Goal: Task Accomplishment & Management: Complete application form

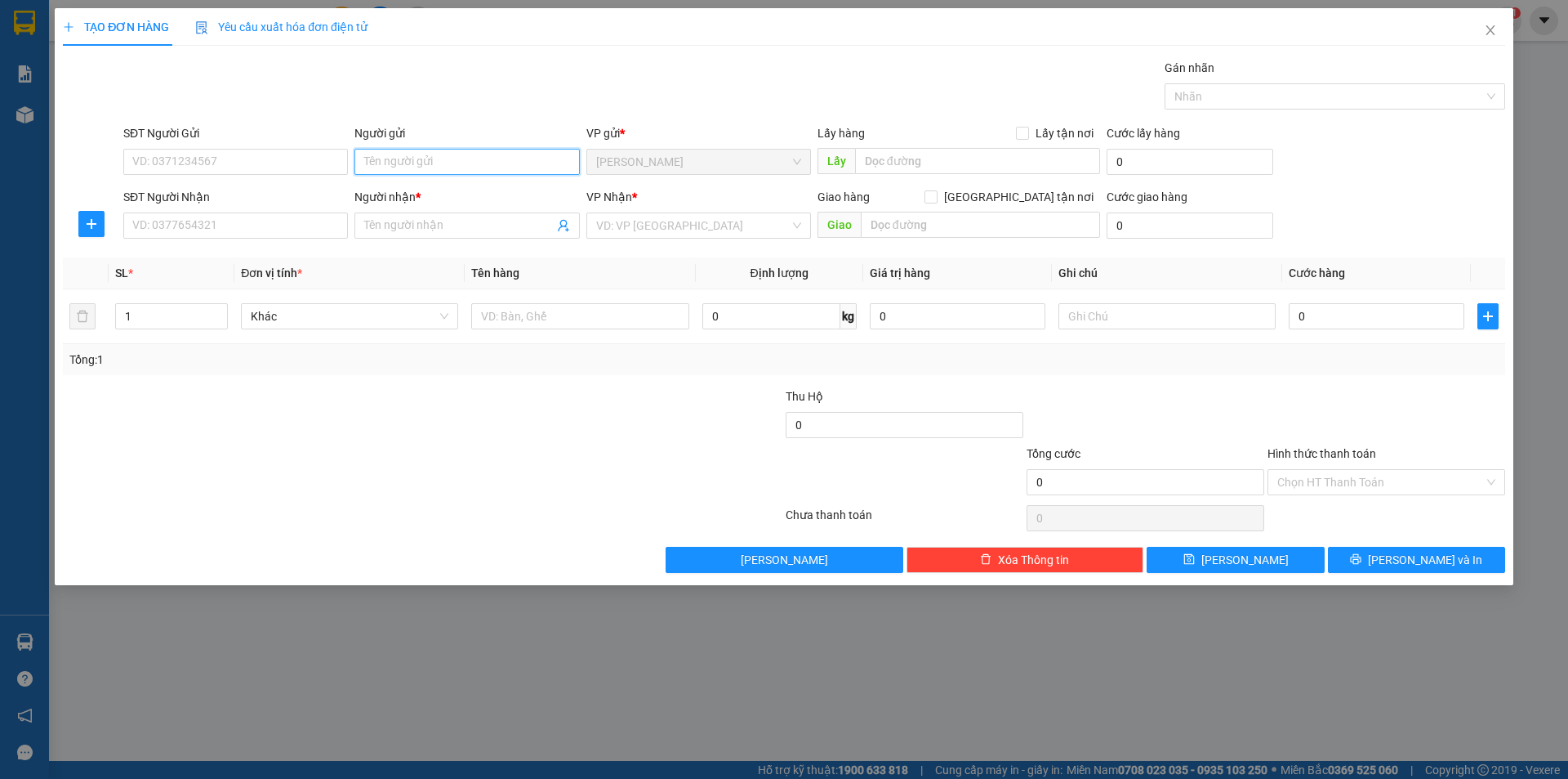
click at [376, 152] on input "Người gửi" at bounding box center [466, 162] width 225 height 26
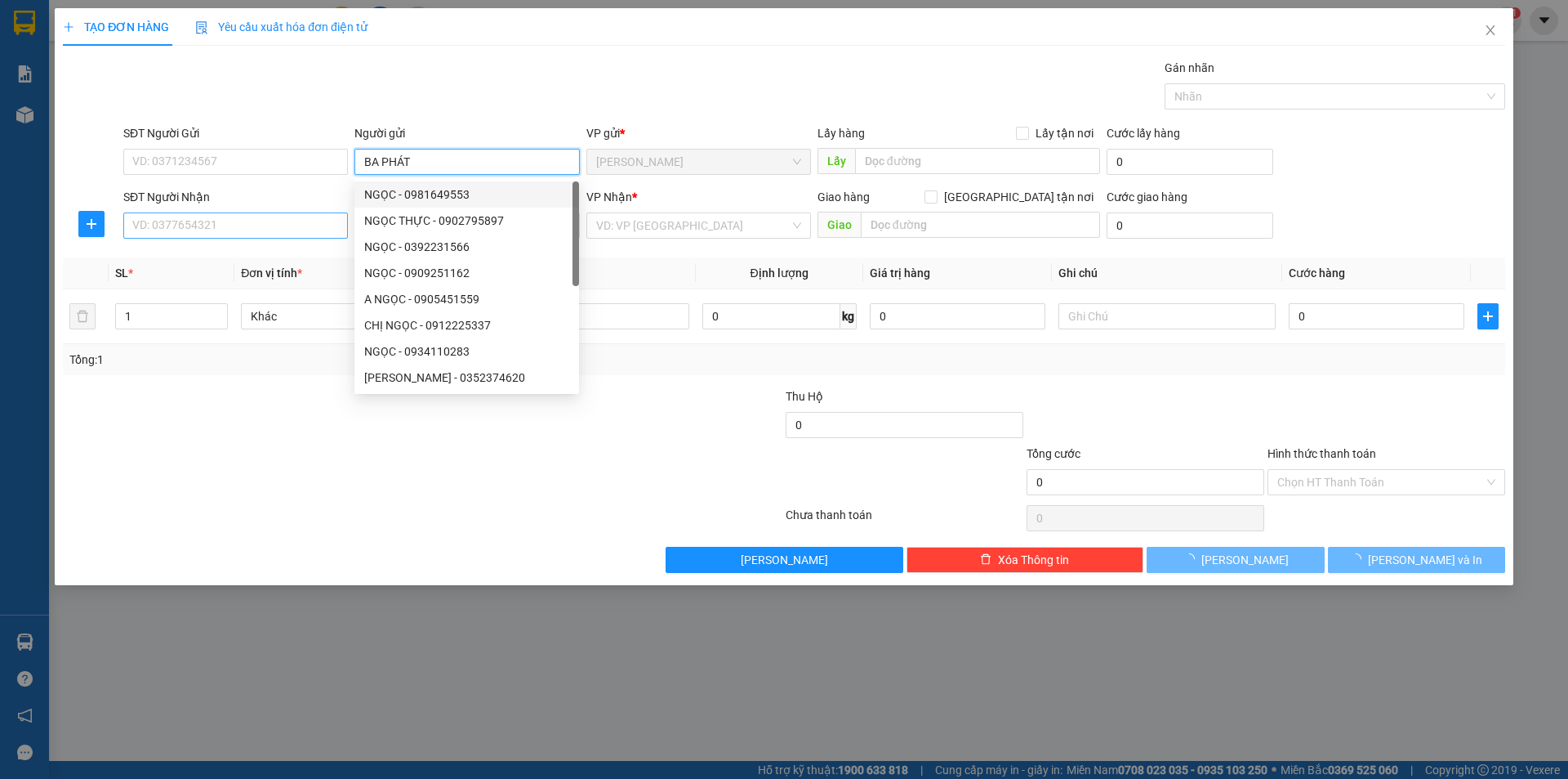
type input "BA PHÁT"
click at [291, 229] on input "SĐT Người Nhận" at bounding box center [235, 226] width 225 height 26
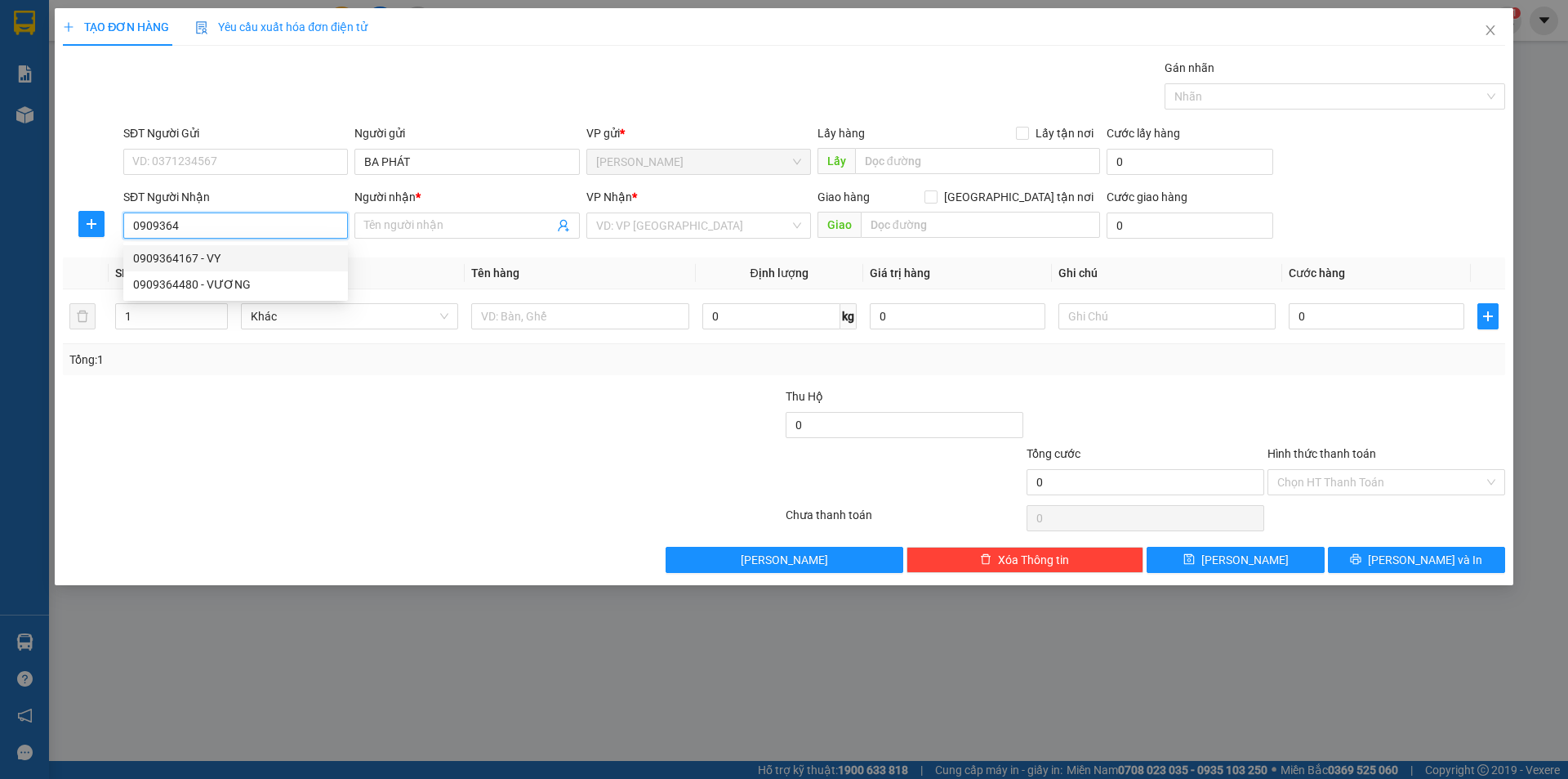
click at [271, 248] on div "0909364167 - VY" at bounding box center [235, 258] width 225 height 26
type input "0909364167"
type input "VY"
type input "0909364167"
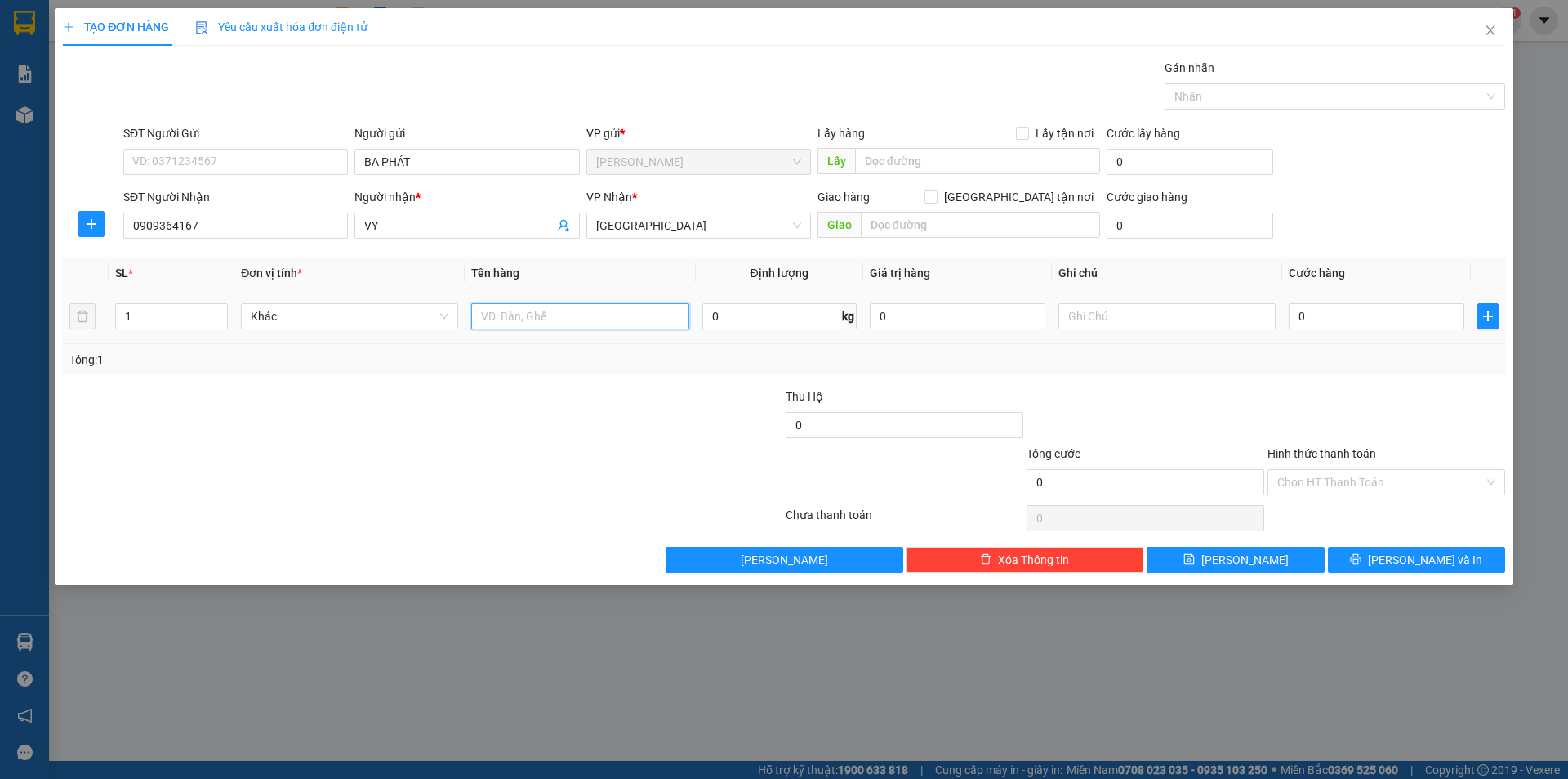
click at [560, 314] on input "text" at bounding box center [580, 316] width 217 height 26
type input "T"
click at [967, 316] on input "0" at bounding box center [958, 316] width 176 height 26
click at [1126, 327] on input "text" at bounding box center [1167, 316] width 217 height 26
type input "R/60"
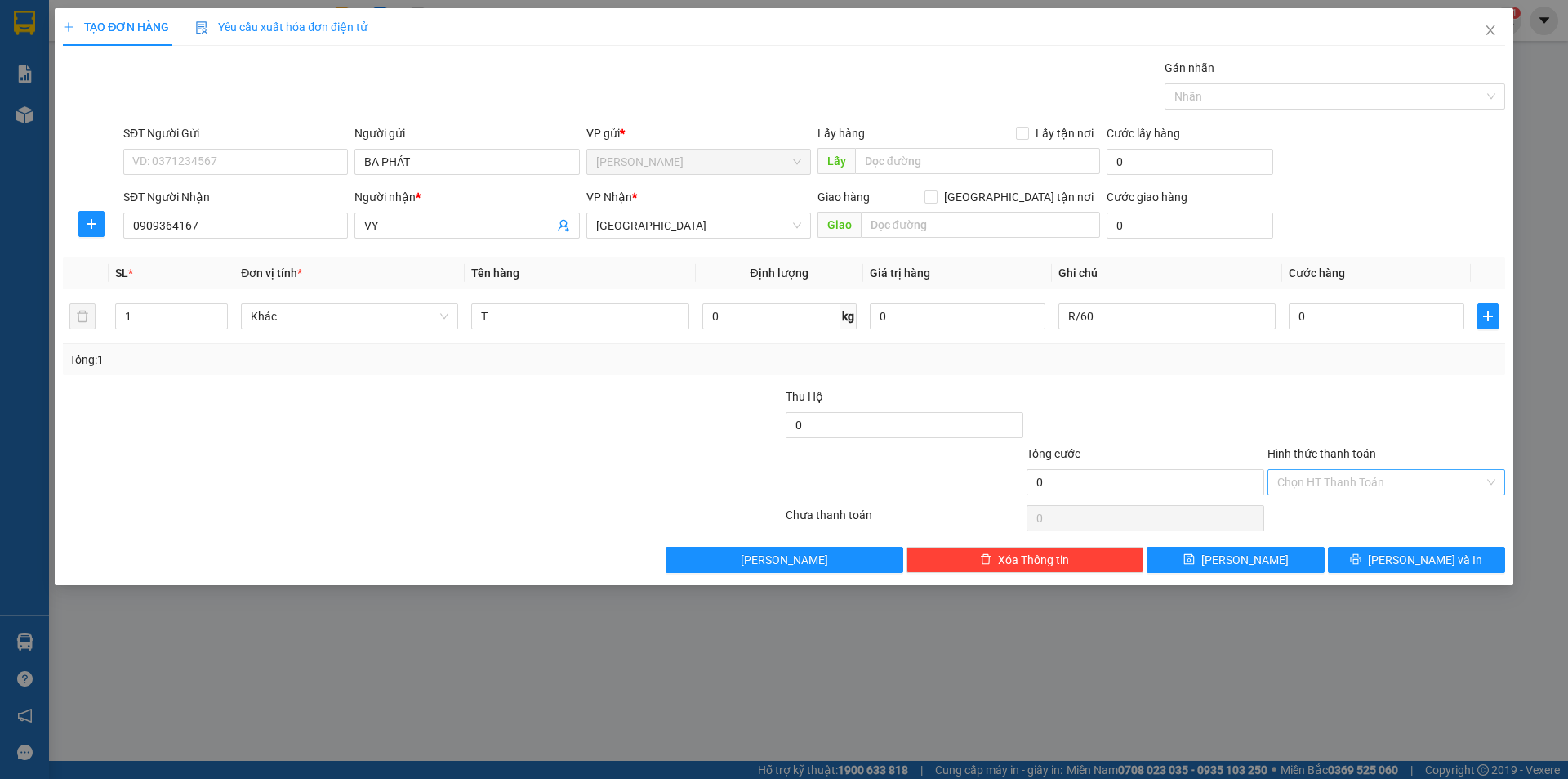
click at [1362, 487] on input "Hình thức thanh toán" at bounding box center [1381, 482] width 207 height 24
click at [1310, 529] on div "Miễn phí" at bounding box center [1386, 540] width 238 height 26
click at [1360, 555] on button "[PERSON_NAME] và In" at bounding box center [1417, 559] width 177 height 26
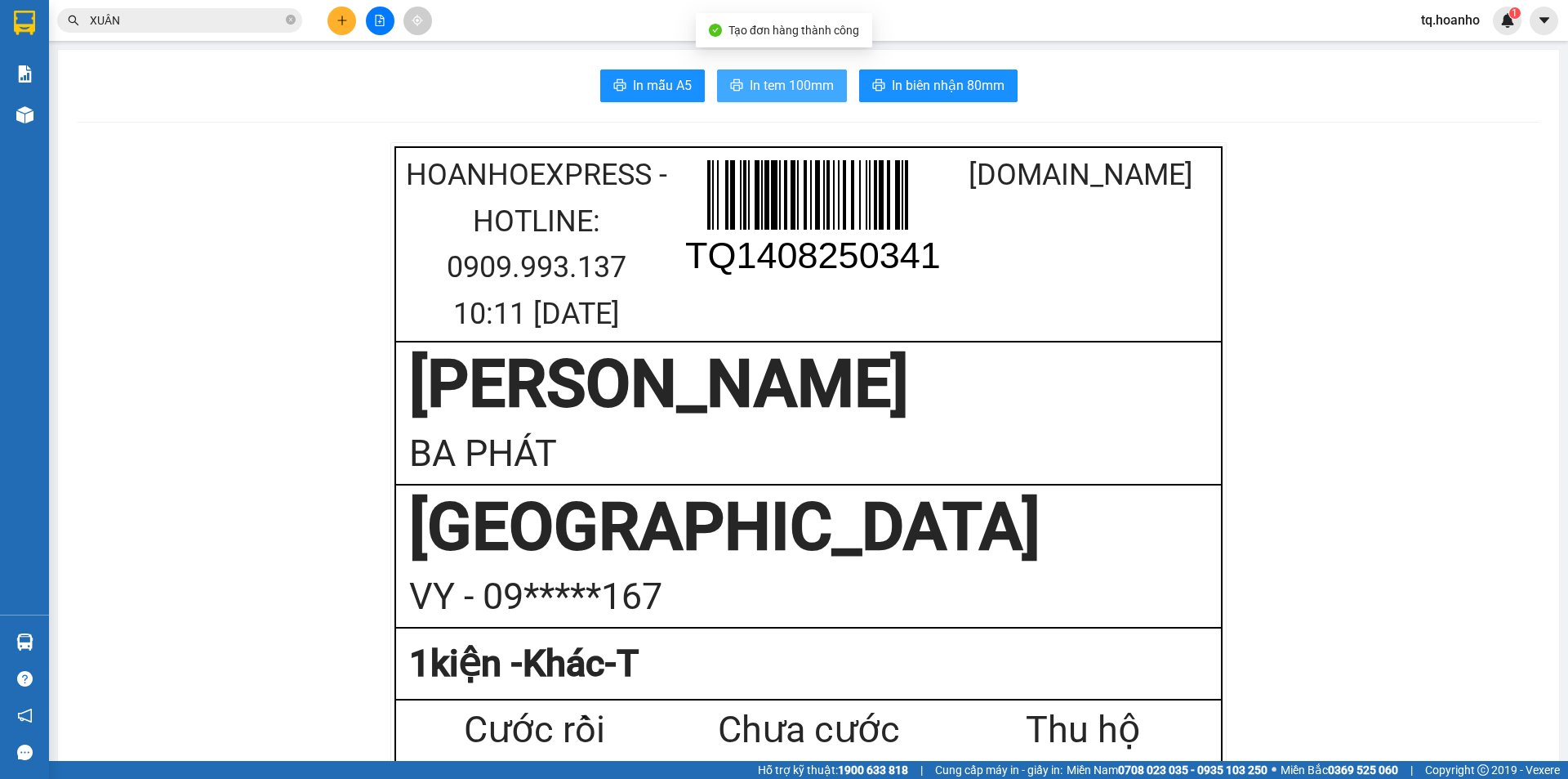
click at [771, 78] on button "In tem 100mm" at bounding box center [781, 86] width 130 height 33
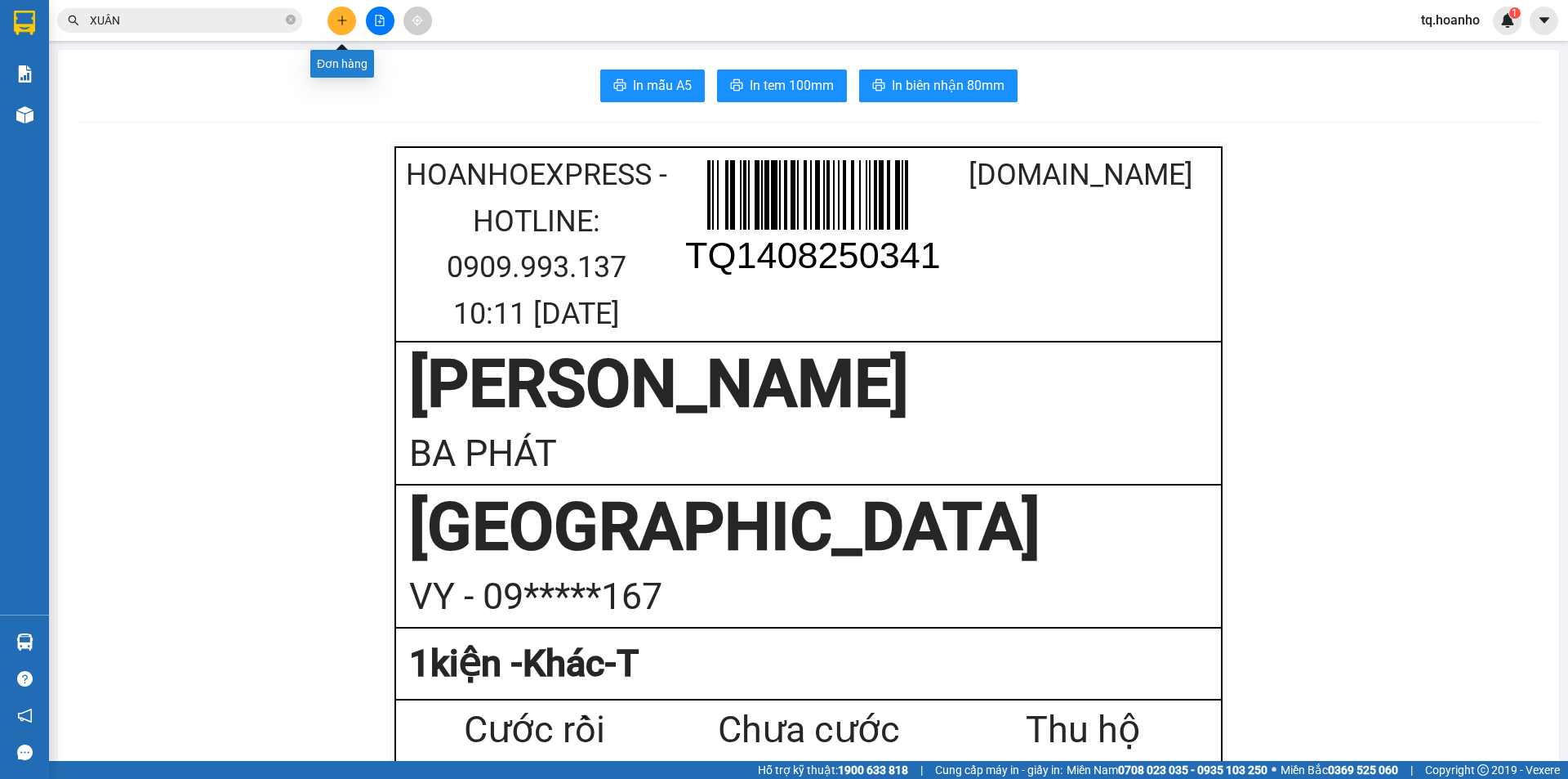
click at [337, 28] on button at bounding box center [341, 21] width 28 height 28
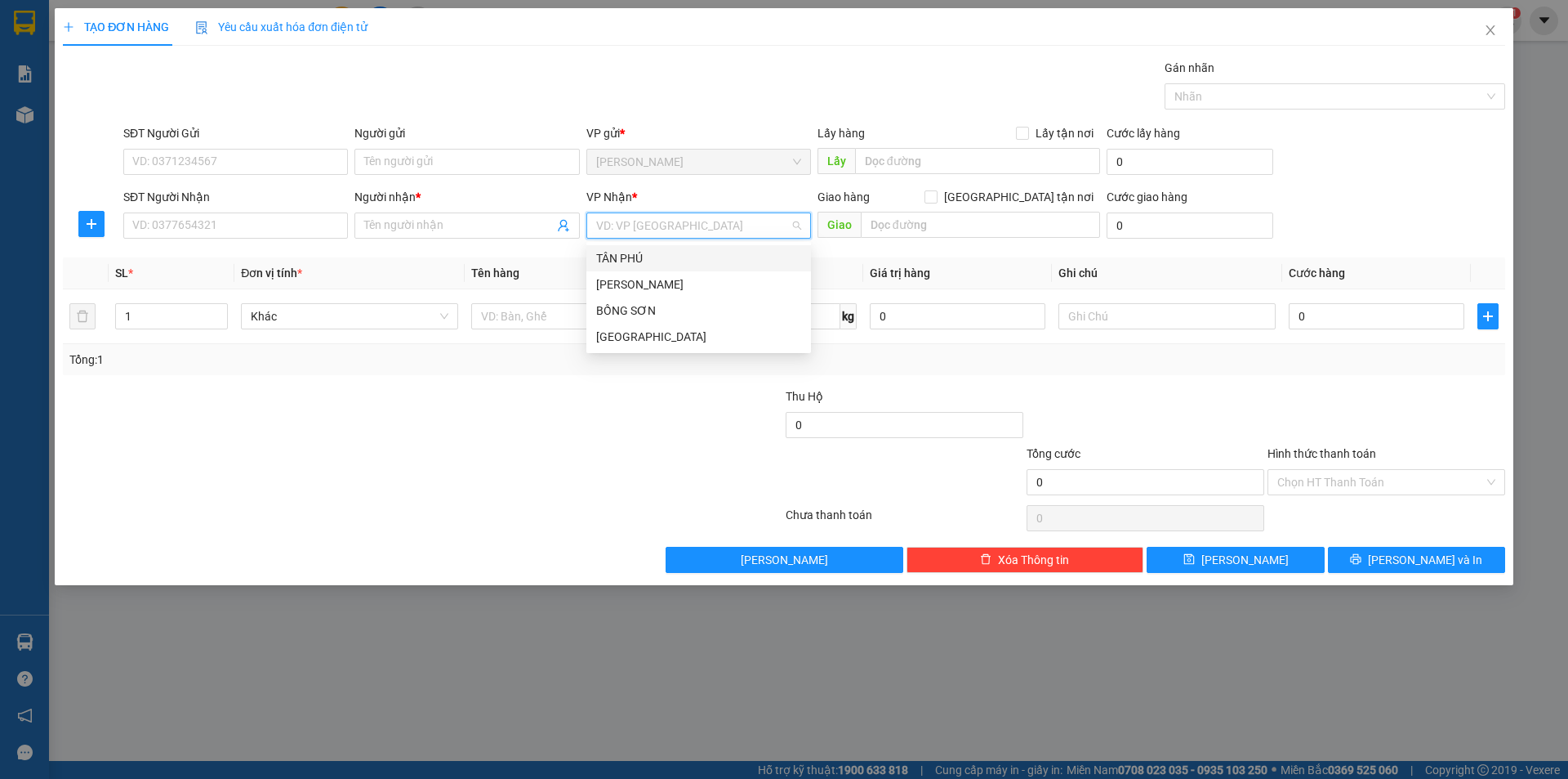
click at [613, 218] on input "search" at bounding box center [693, 225] width 194 height 24
drag, startPoint x: 619, startPoint y: 331, endPoint x: 580, endPoint y: 334, distance: 39.1
click at [606, 333] on div "[GEOGRAPHIC_DATA]" at bounding box center [699, 336] width 205 height 18
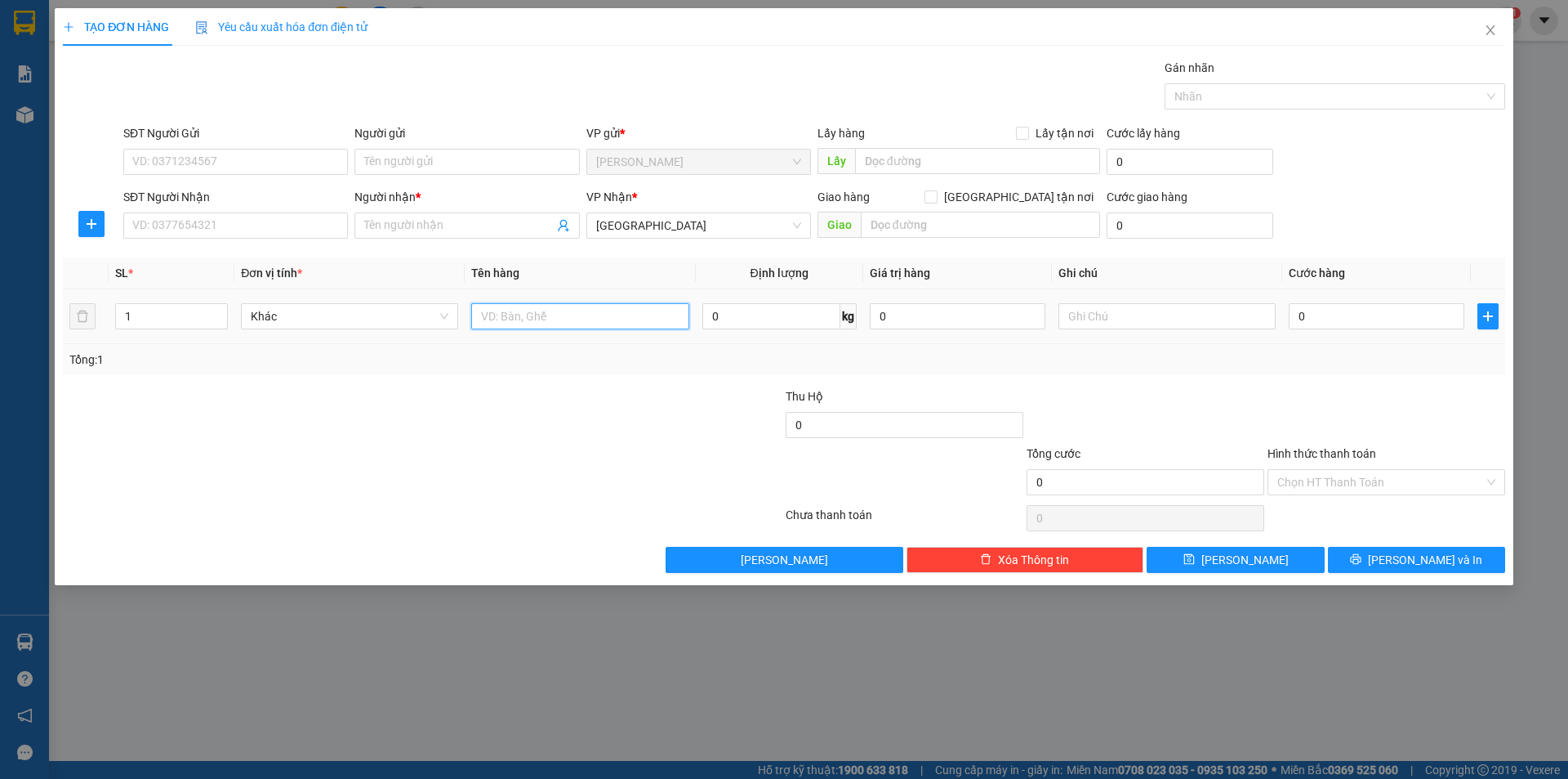
click at [541, 315] on input "text" at bounding box center [580, 316] width 217 height 26
type input "T XỐP"
click at [258, 230] on input "SĐT Người Nhận" at bounding box center [235, 226] width 225 height 26
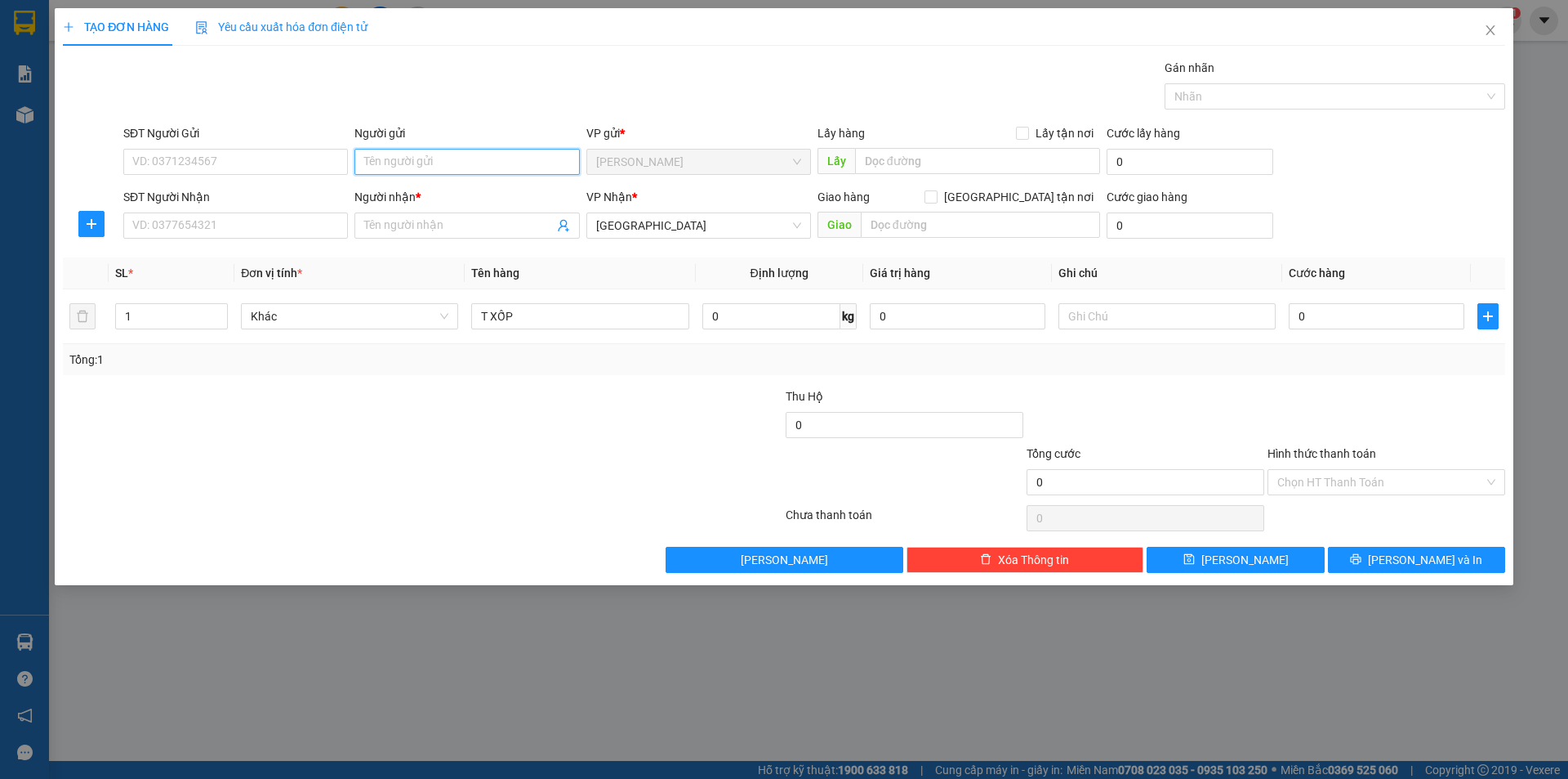
click at [370, 168] on input "Người gửi" at bounding box center [466, 162] width 225 height 26
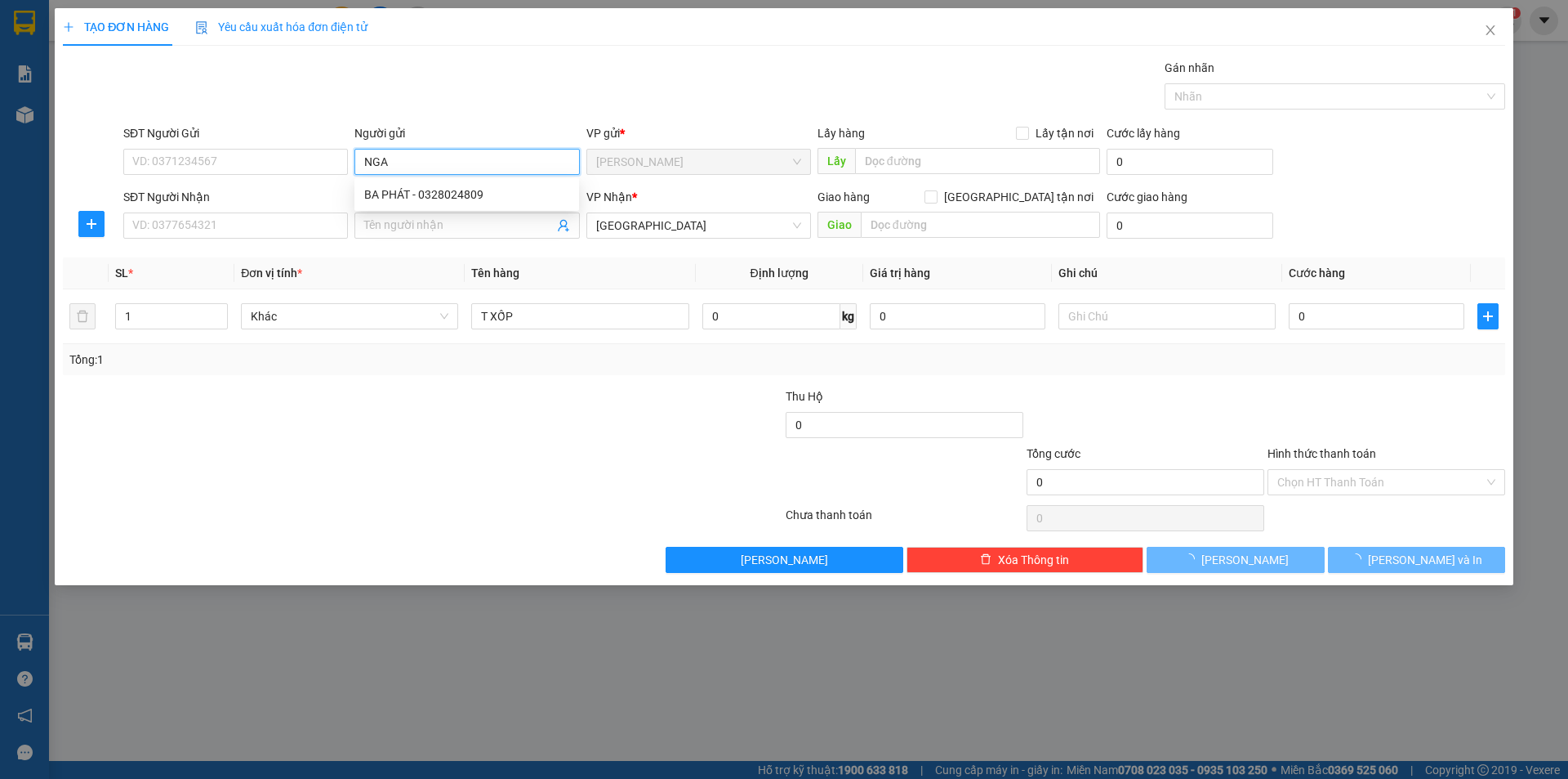
type input "NGA"
click at [308, 513] on div at bounding box center [422, 518] width 723 height 33
click at [239, 224] on input "SĐT Người Nhận" at bounding box center [235, 226] width 225 height 26
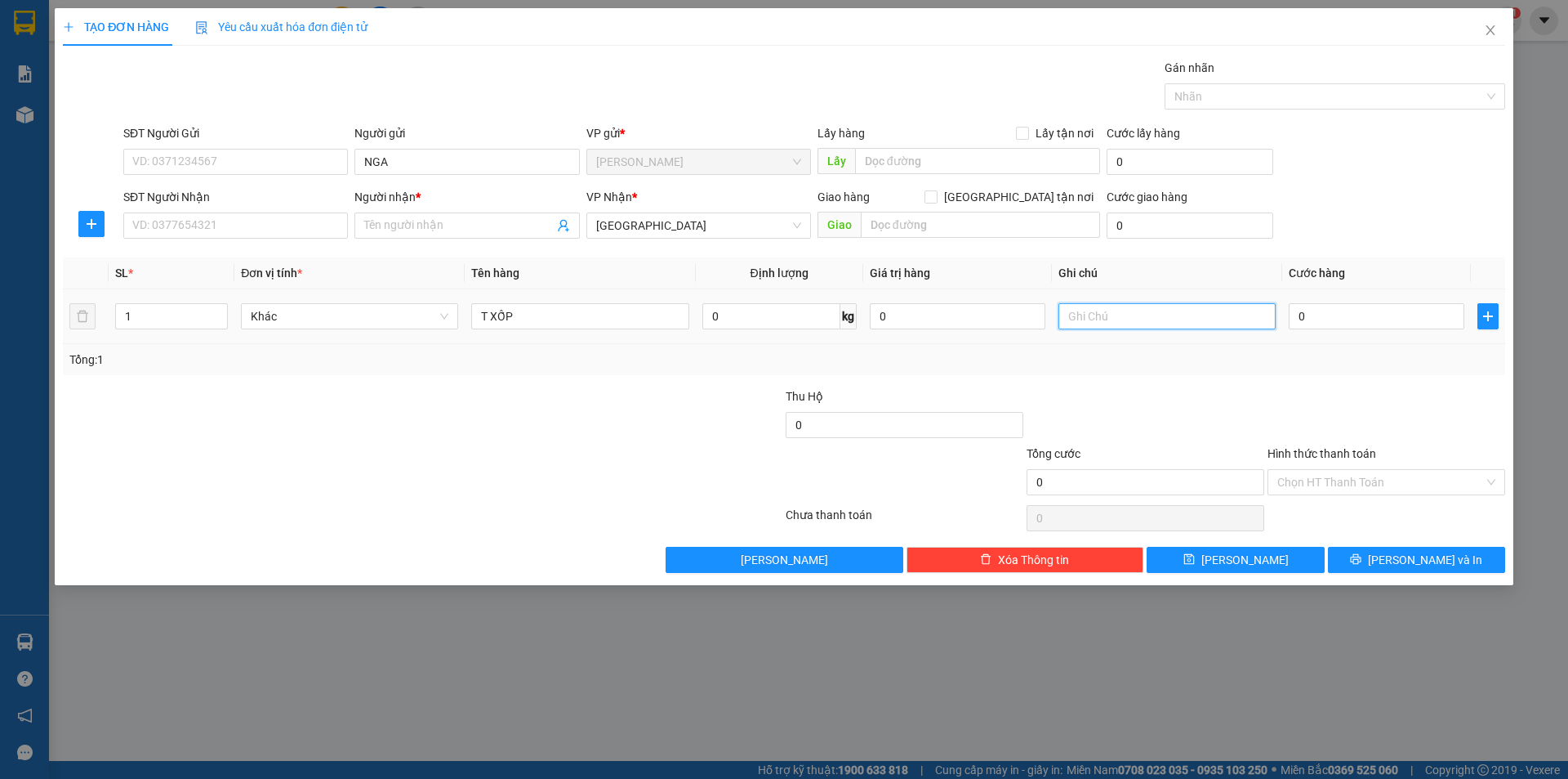
click at [1154, 315] on input "text" at bounding box center [1167, 316] width 217 height 26
type input "T"
type input "R/50"
click at [395, 233] on input "Người nhận *" at bounding box center [458, 225] width 189 height 18
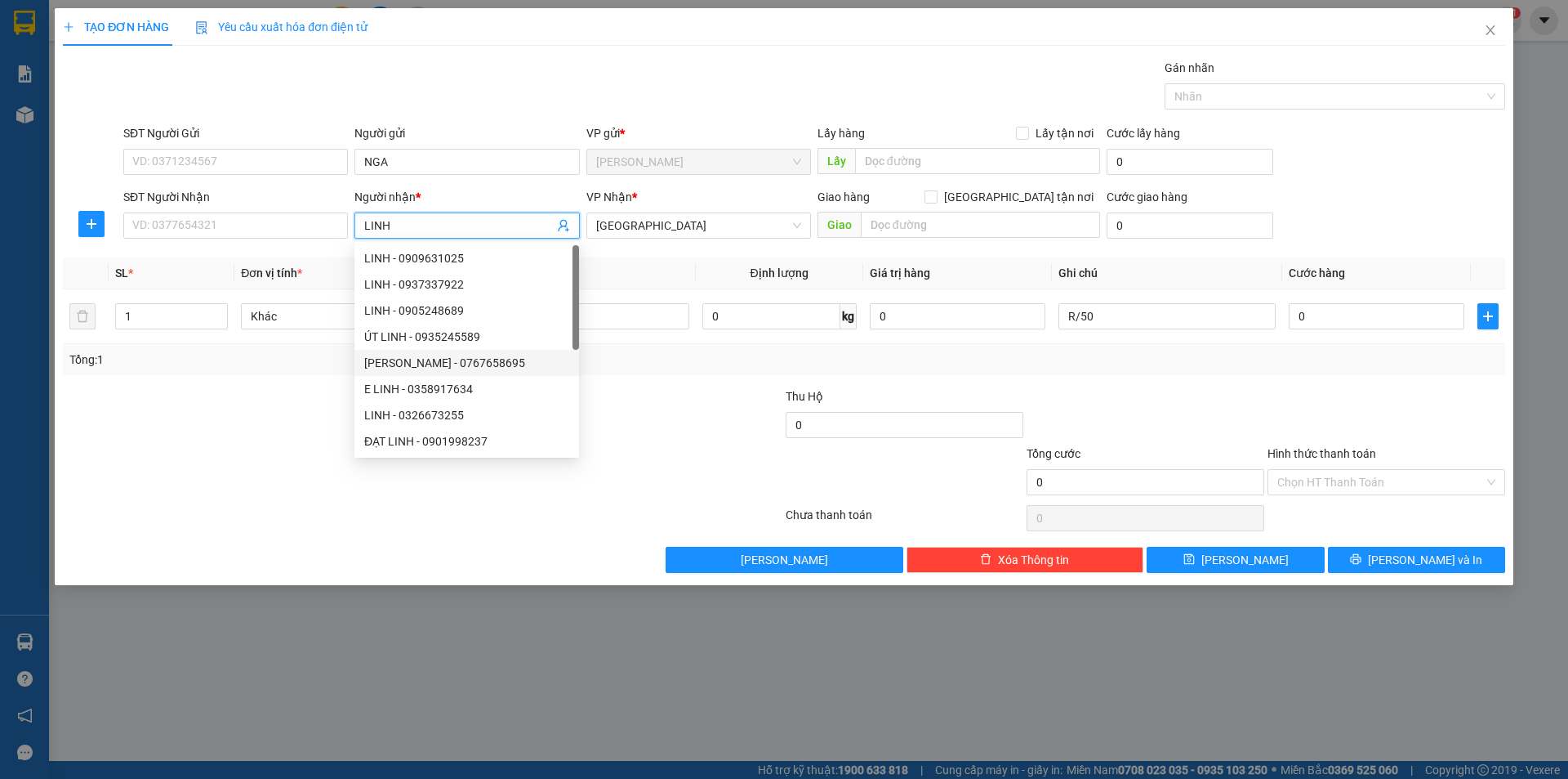
type input "LINH"
click at [222, 502] on div at bounding box center [422, 518] width 723 height 33
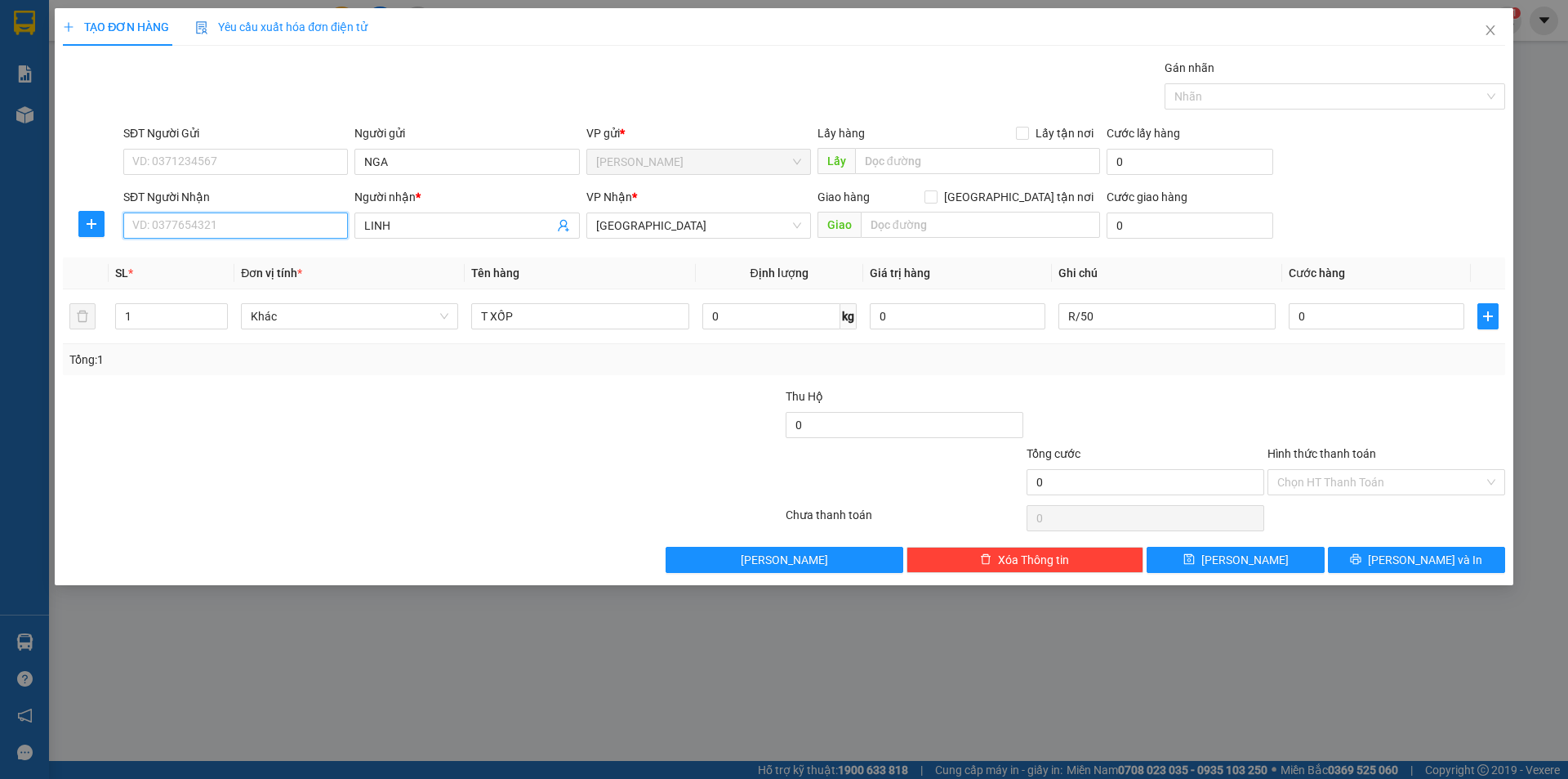
click at [304, 233] on input "SĐT Người Nhận" at bounding box center [235, 226] width 225 height 26
click at [261, 262] on div "0981873713 - LINH" at bounding box center [236, 258] width 205 height 18
type input "0981873713"
click at [1385, 497] on div "Hình thức thanh toán Chọn HT Thanh Toán" at bounding box center [1386, 473] width 238 height 57
click at [1360, 473] on input "Hình thức thanh toán" at bounding box center [1381, 482] width 207 height 24
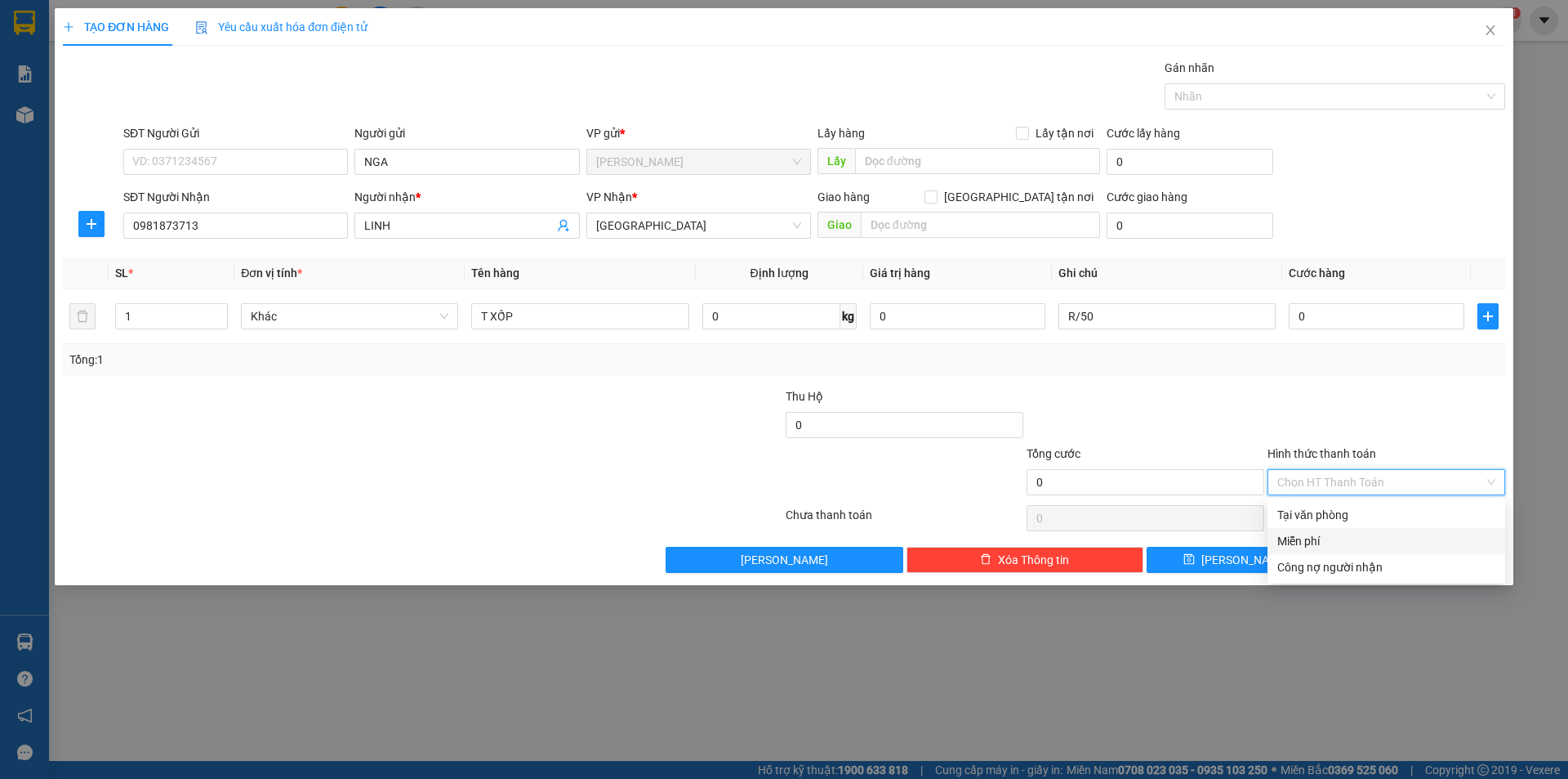
drag, startPoint x: 1317, startPoint y: 528, endPoint x: 1360, endPoint y: 542, distance: 45.2
click at [1323, 531] on div "Miễn phí" at bounding box center [1386, 540] width 238 height 26
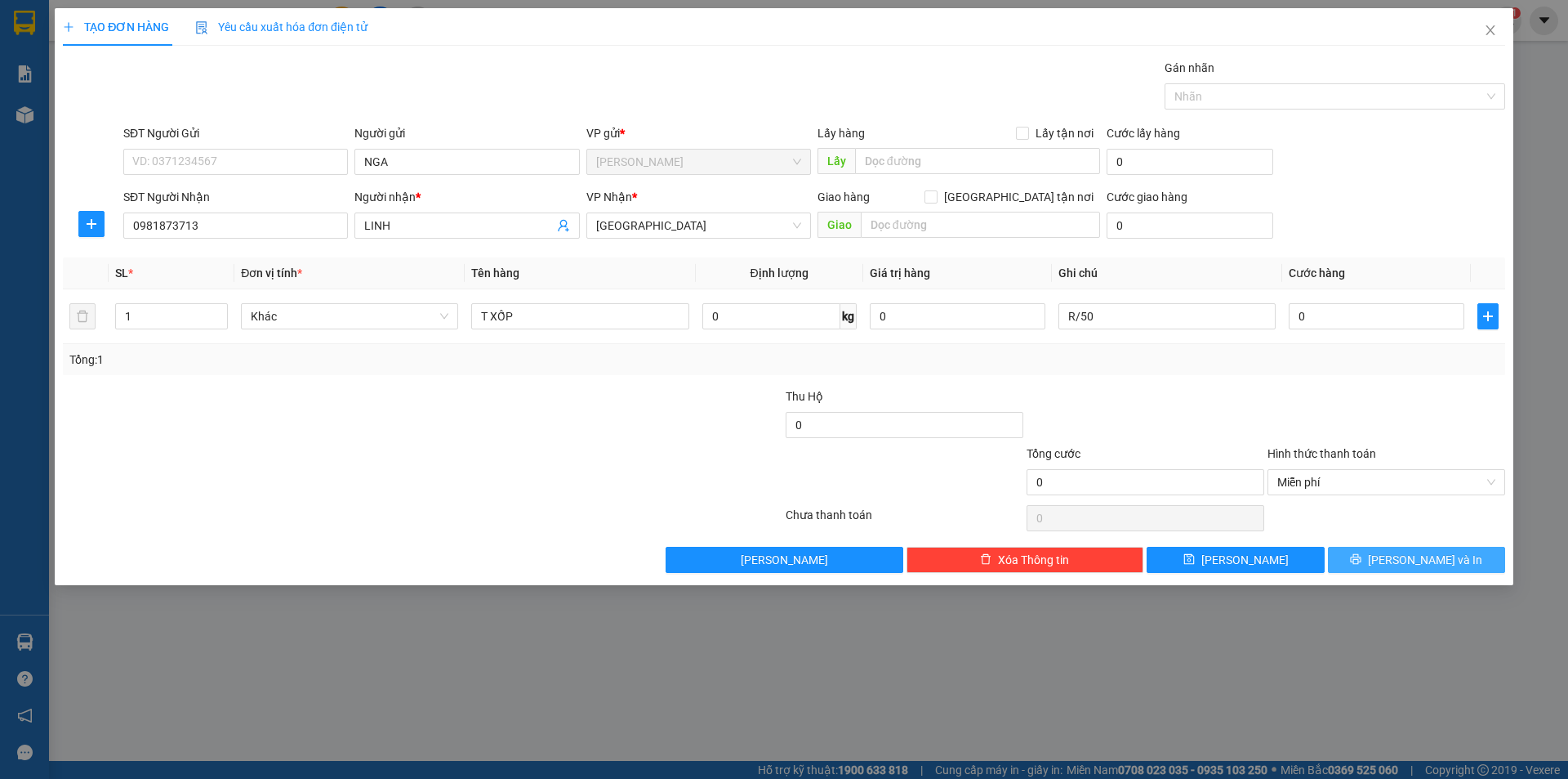
click at [1384, 552] on button "[PERSON_NAME] và In" at bounding box center [1417, 559] width 177 height 26
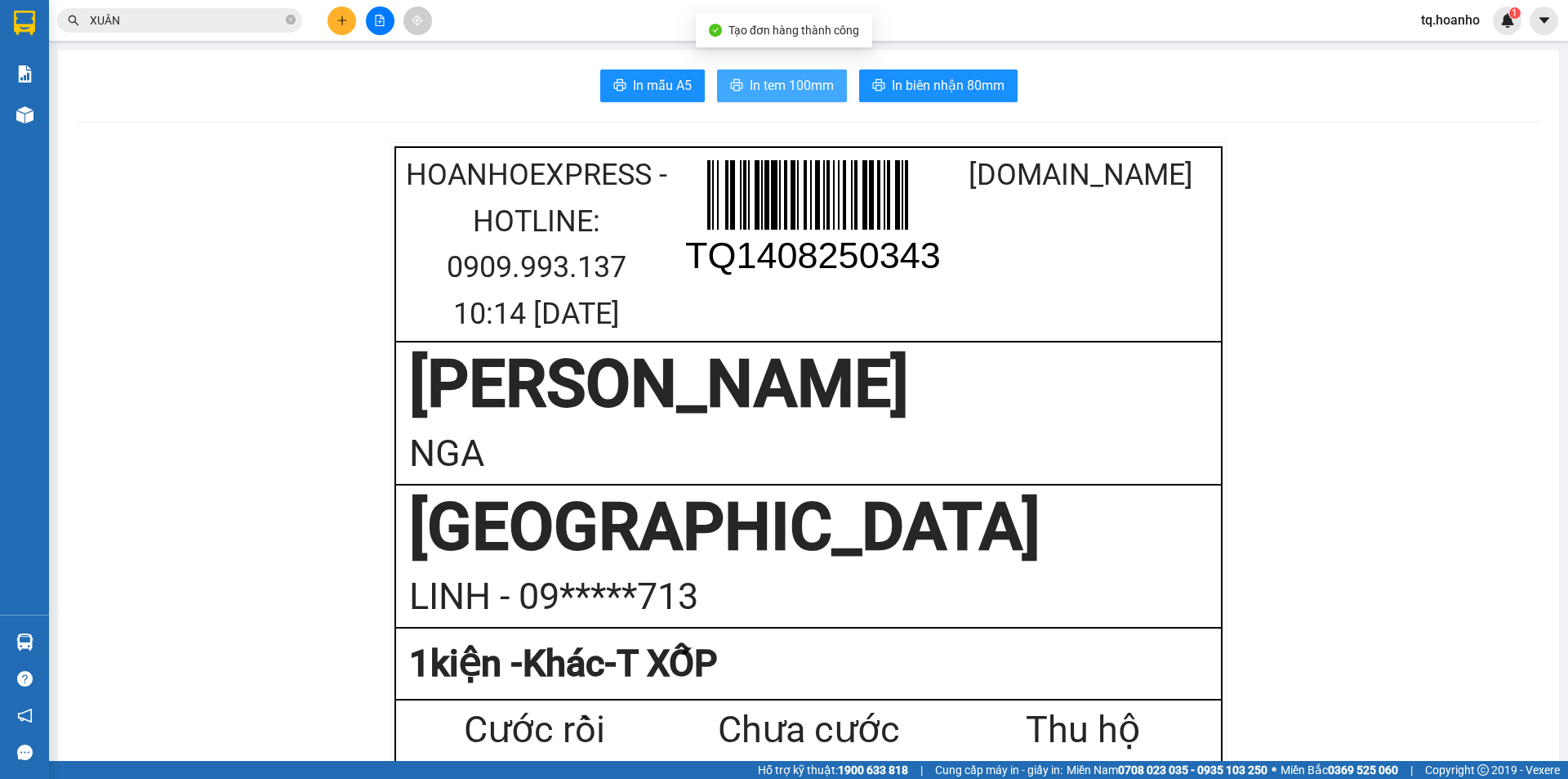
click at [750, 75] on span "In tem 100mm" at bounding box center [792, 85] width 84 height 21
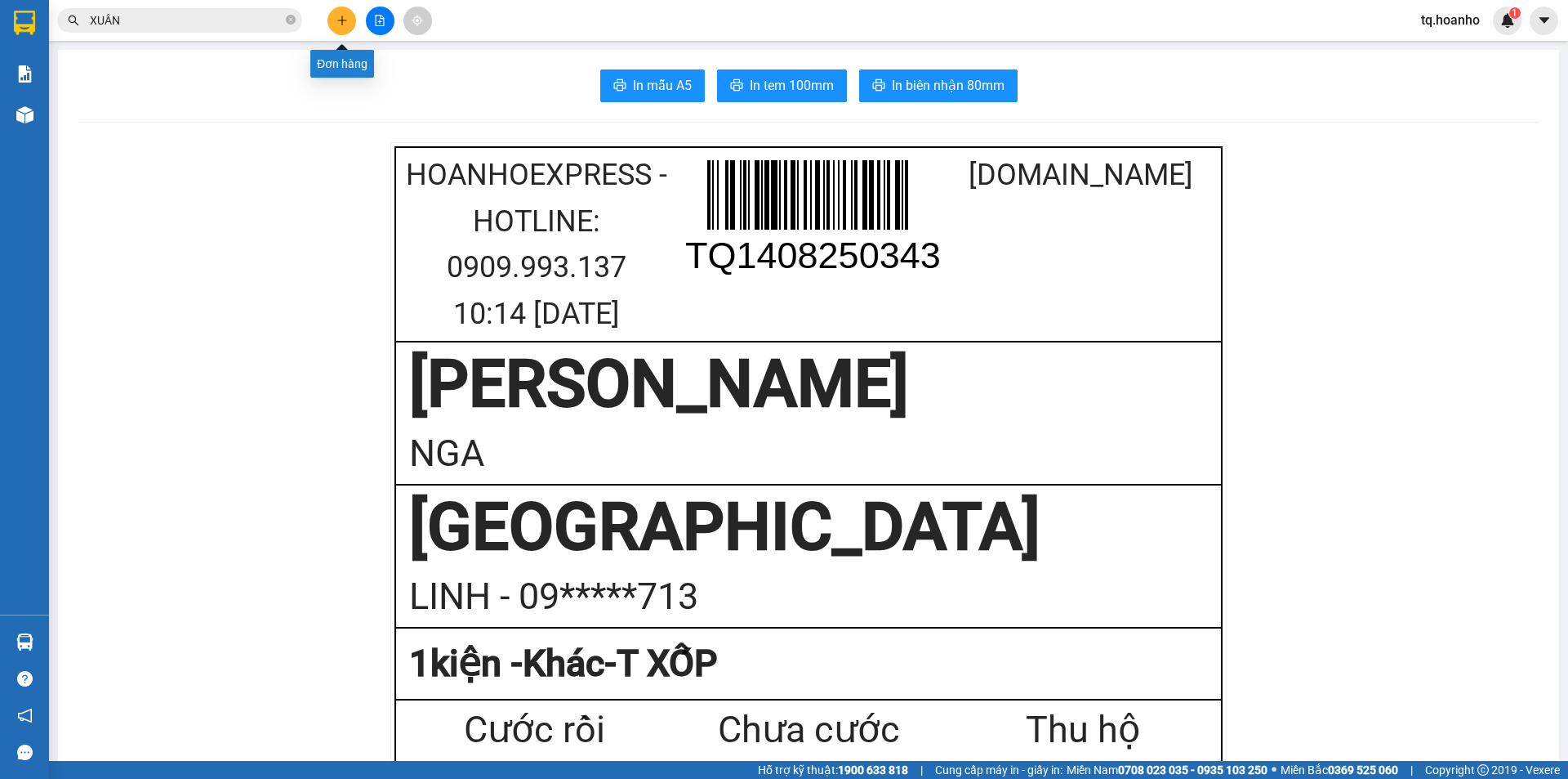
click at [345, 14] on button at bounding box center [341, 21] width 28 height 28
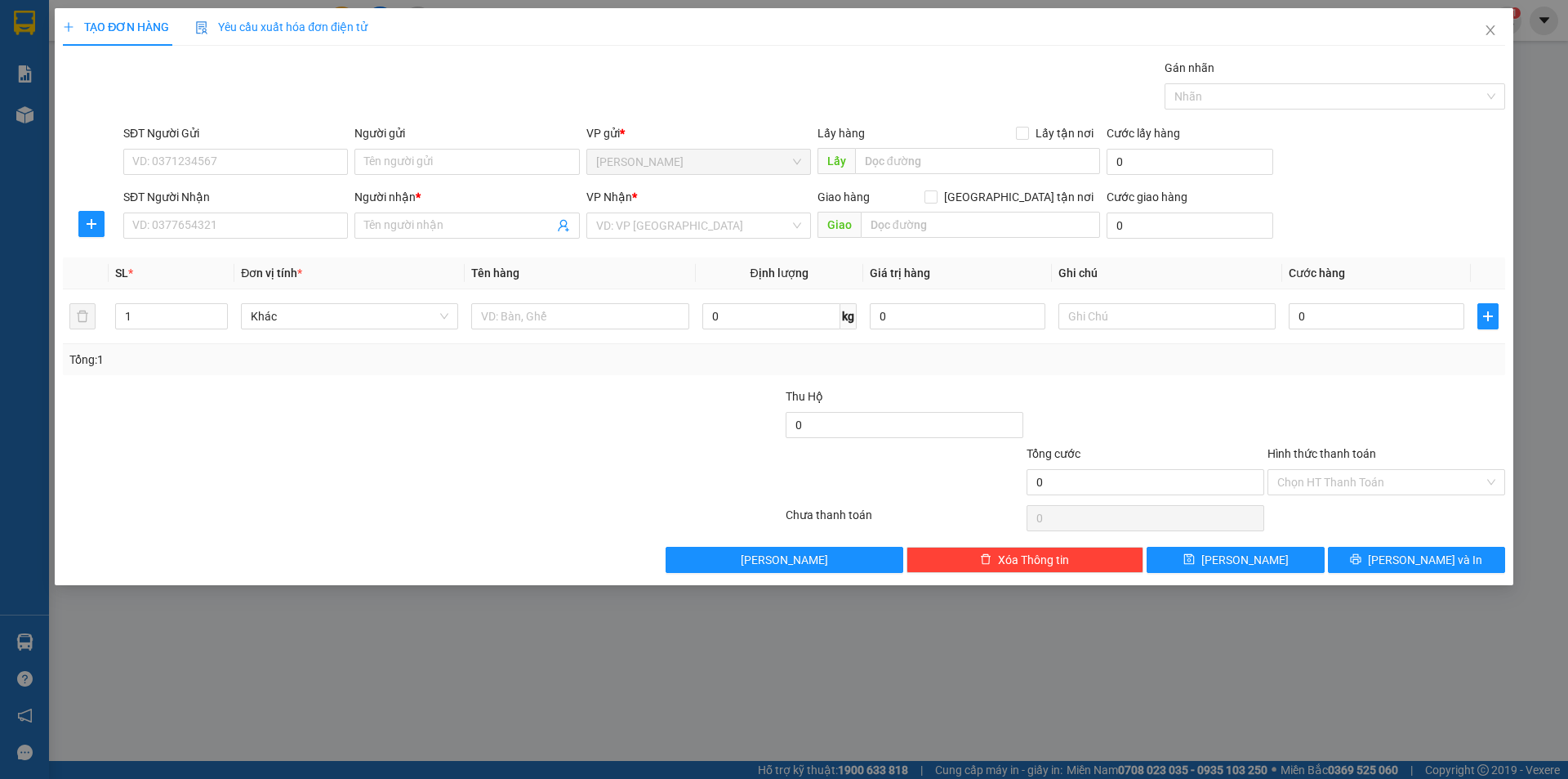
click at [824, 439] on div "0" at bounding box center [905, 428] width 238 height 33
click at [824, 427] on input "0" at bounding box center [905, 425] width 238 height 26
type input "1.080.000"
click at [307, 229] on input "SĐT Người Nhận" at bounding box center [235, 226] width 225 height 26
click at [264, 259] on div "0909843151 - NGHIÊM" at bounding box center [236, 258] width 205 height 18
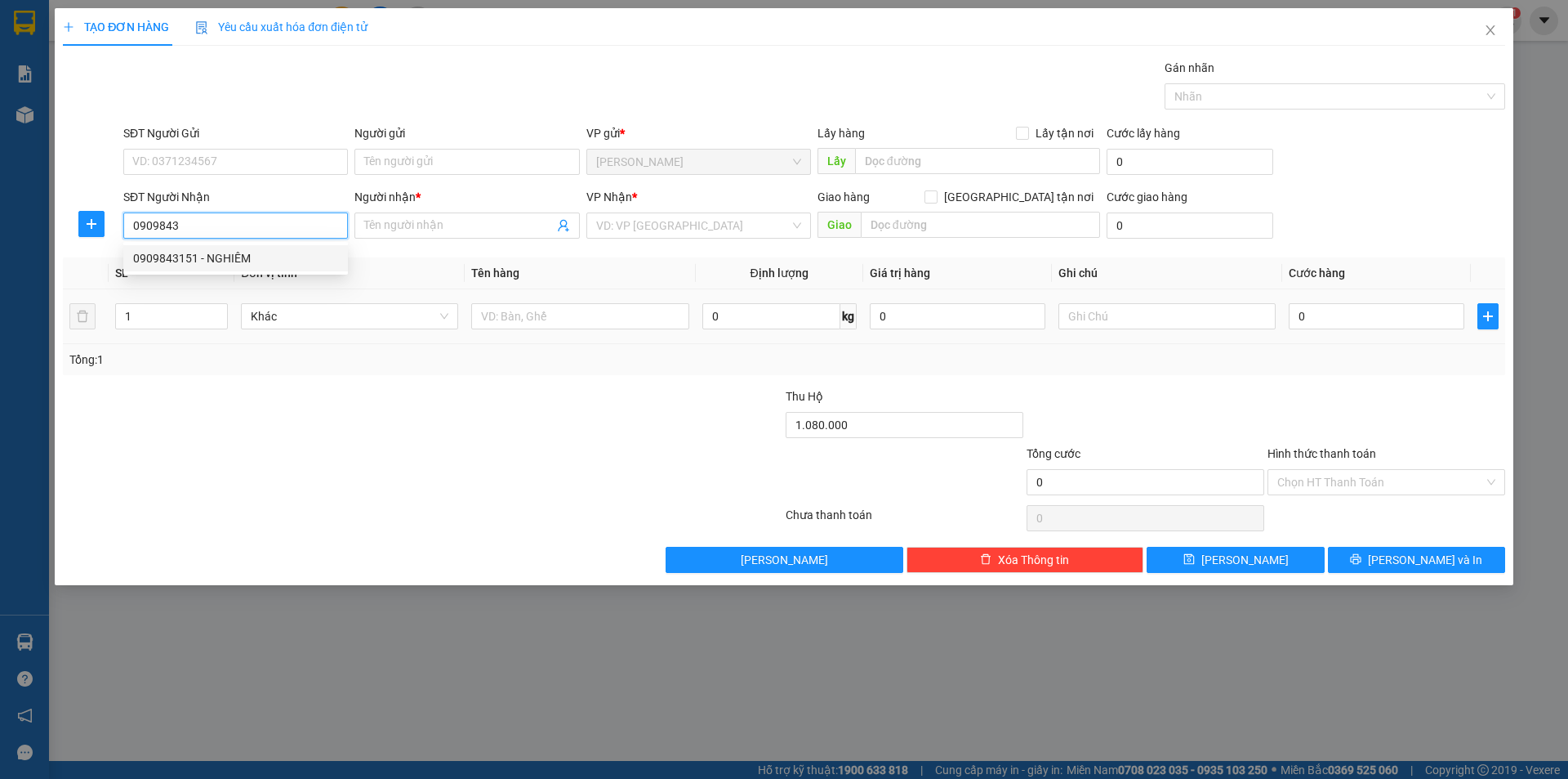
type input "0909843151"
type input "NGHIÊM"
type input "0909843151"
type input "2"
click at [222, 310] on span "up" at bounding box center [218, 311] width 9 height 9
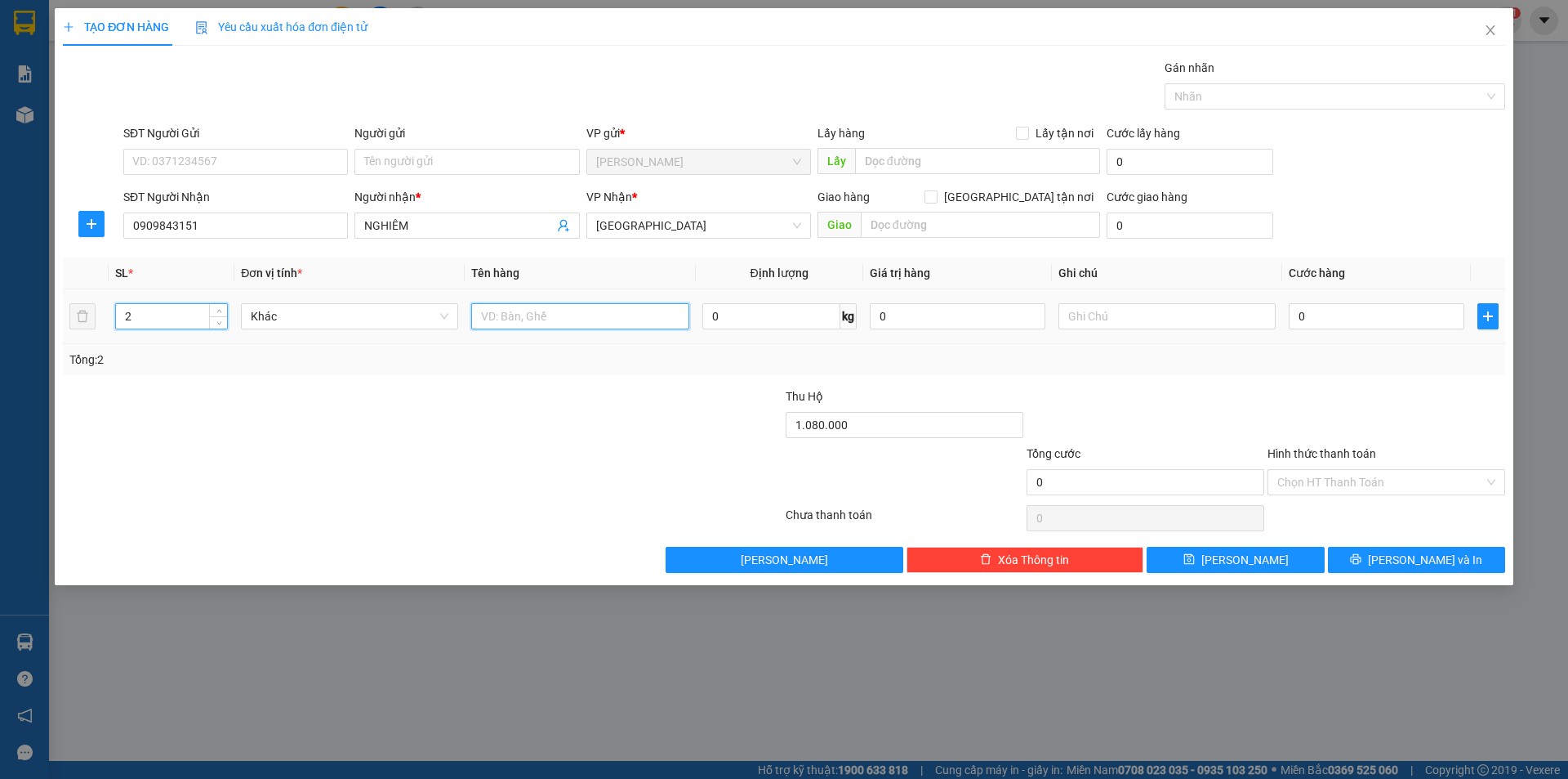
click at [495, 321] on input "text" at bounding box center [580, 316] width 217 height 26
type input "T"
click at [1211, 317] on input "text" at bounding box center [1167, 316] width 217 height 26
type input "C"
click at [1345, 478] on input "Hình thức thanh toán" at bounding box center [1381, 482] width 207 height 24
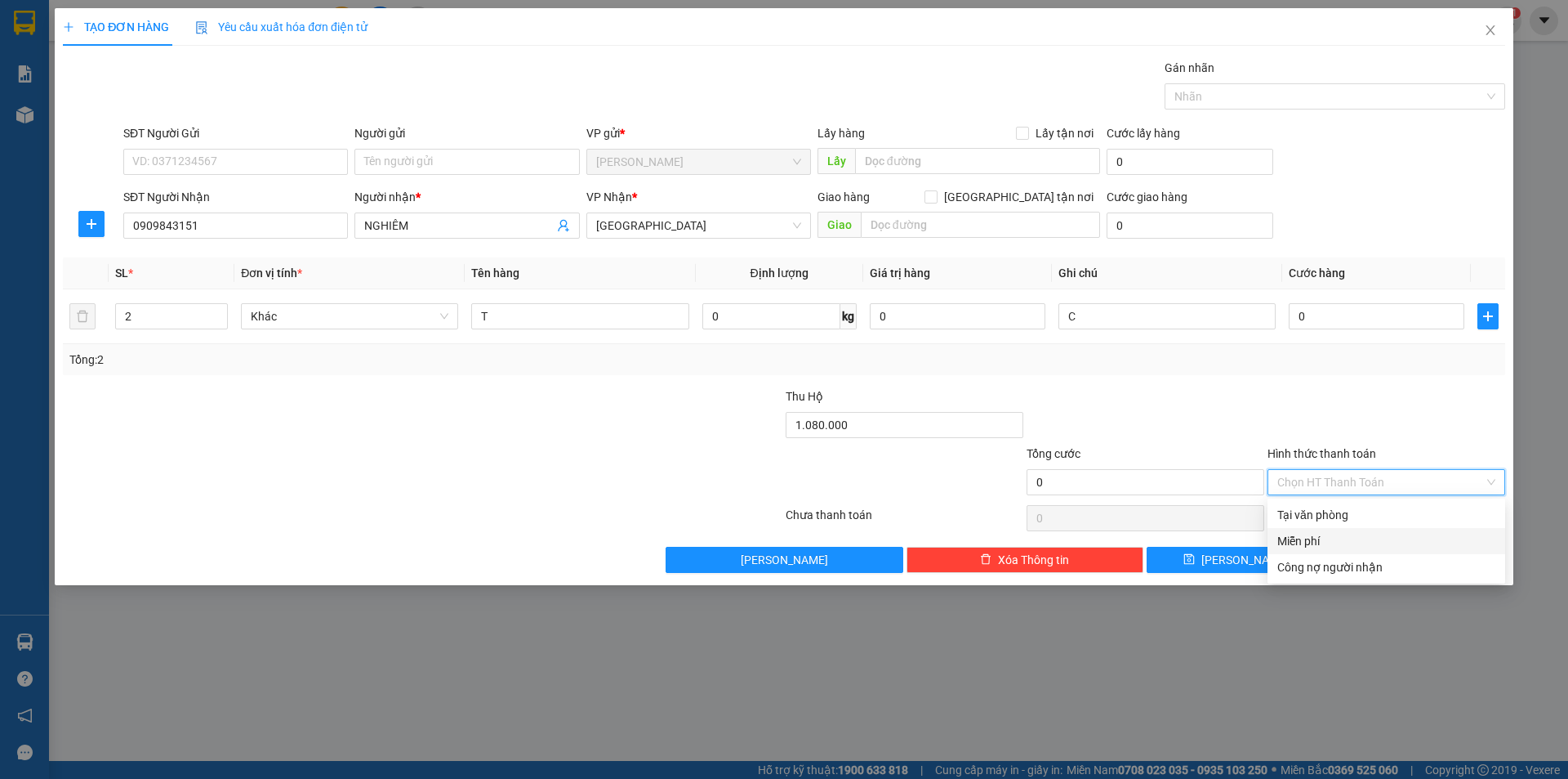
click at [1312, 534] on div "Miễn phí" at bounding box center [1386, 540] width 218 height 18
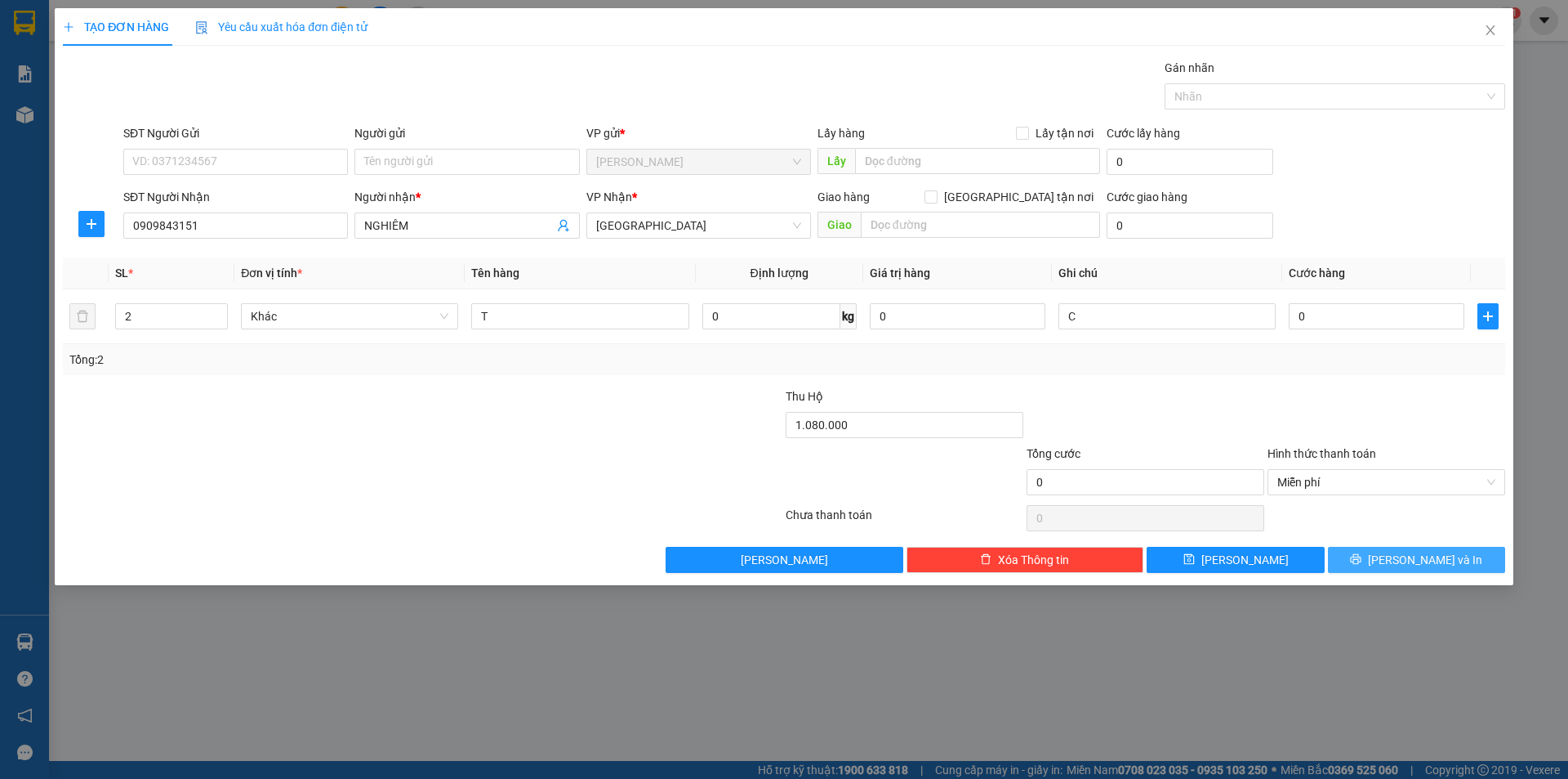
click at [1351, 558] on button "[PERSON_NAME] và In" at bounding box center [1417, 559] width 177 height 26
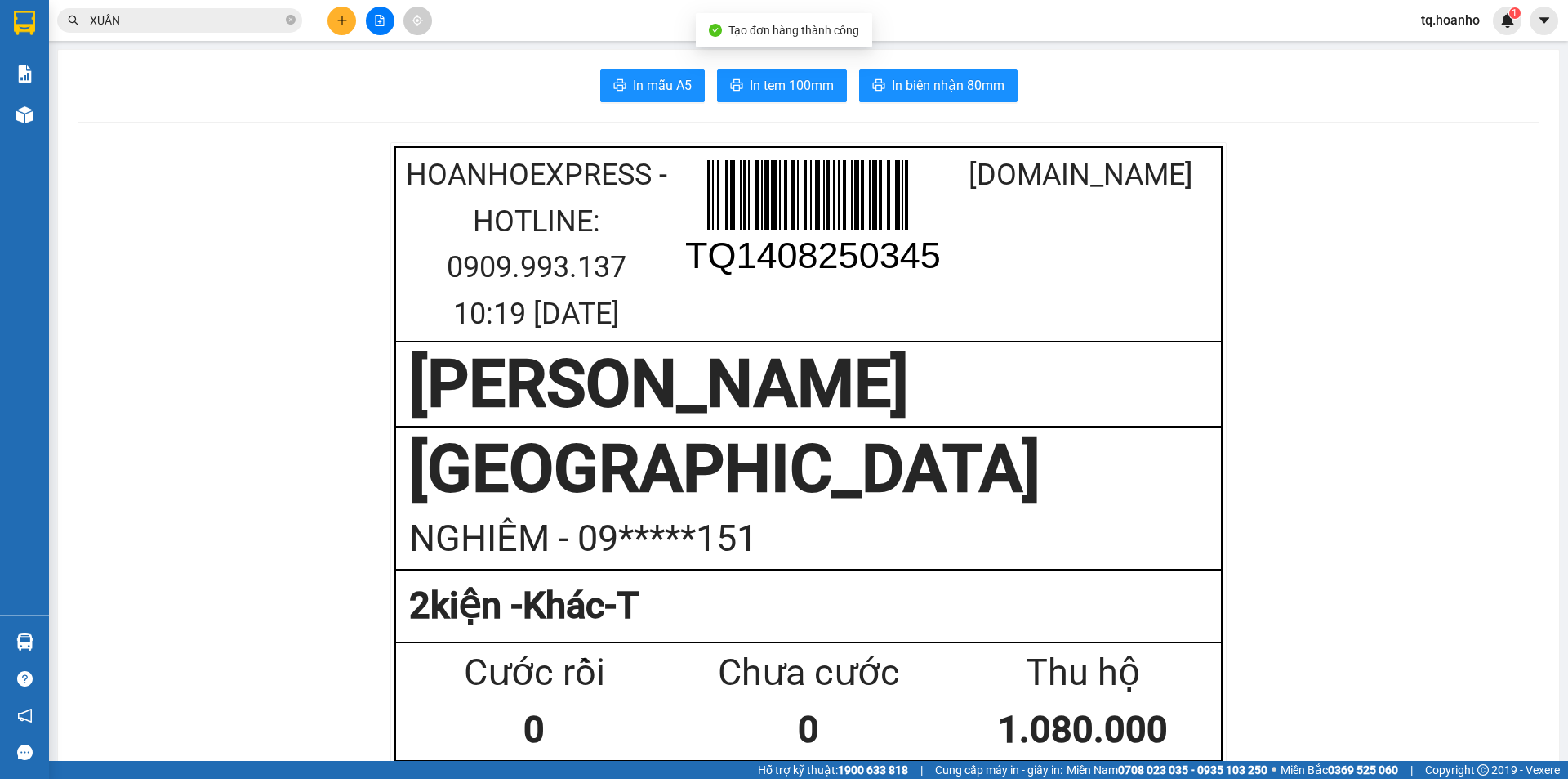
click at [808, 75] on span "In tem 100mm" at bounding box center [792, 85] width 84 height 21
click at [338, 28] on button at bounding box center [341, 21] width 28 height 28
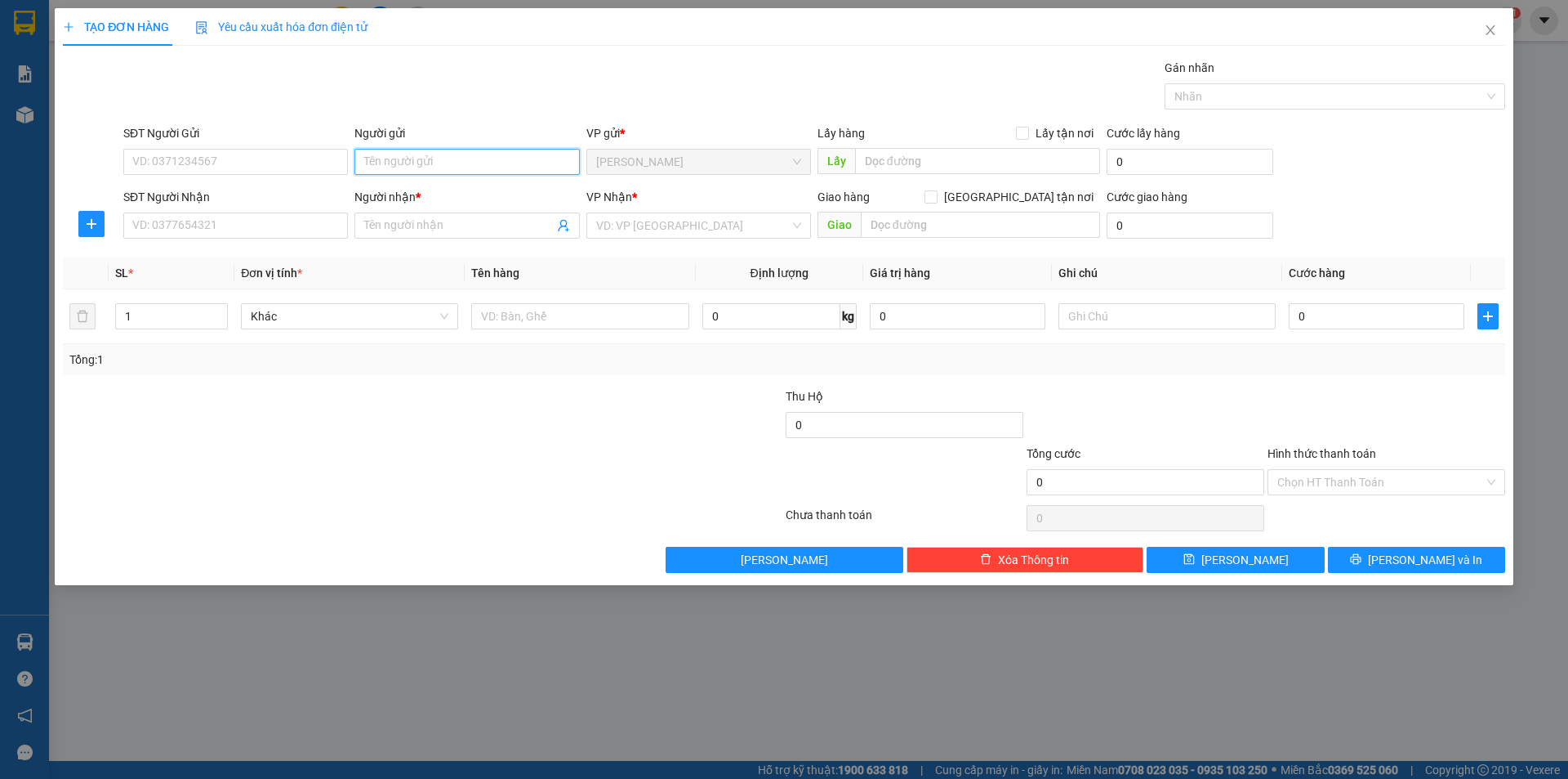
click at [457, 165] on input "Người gửi" at bounding box center [466, 162] width 225 height 26
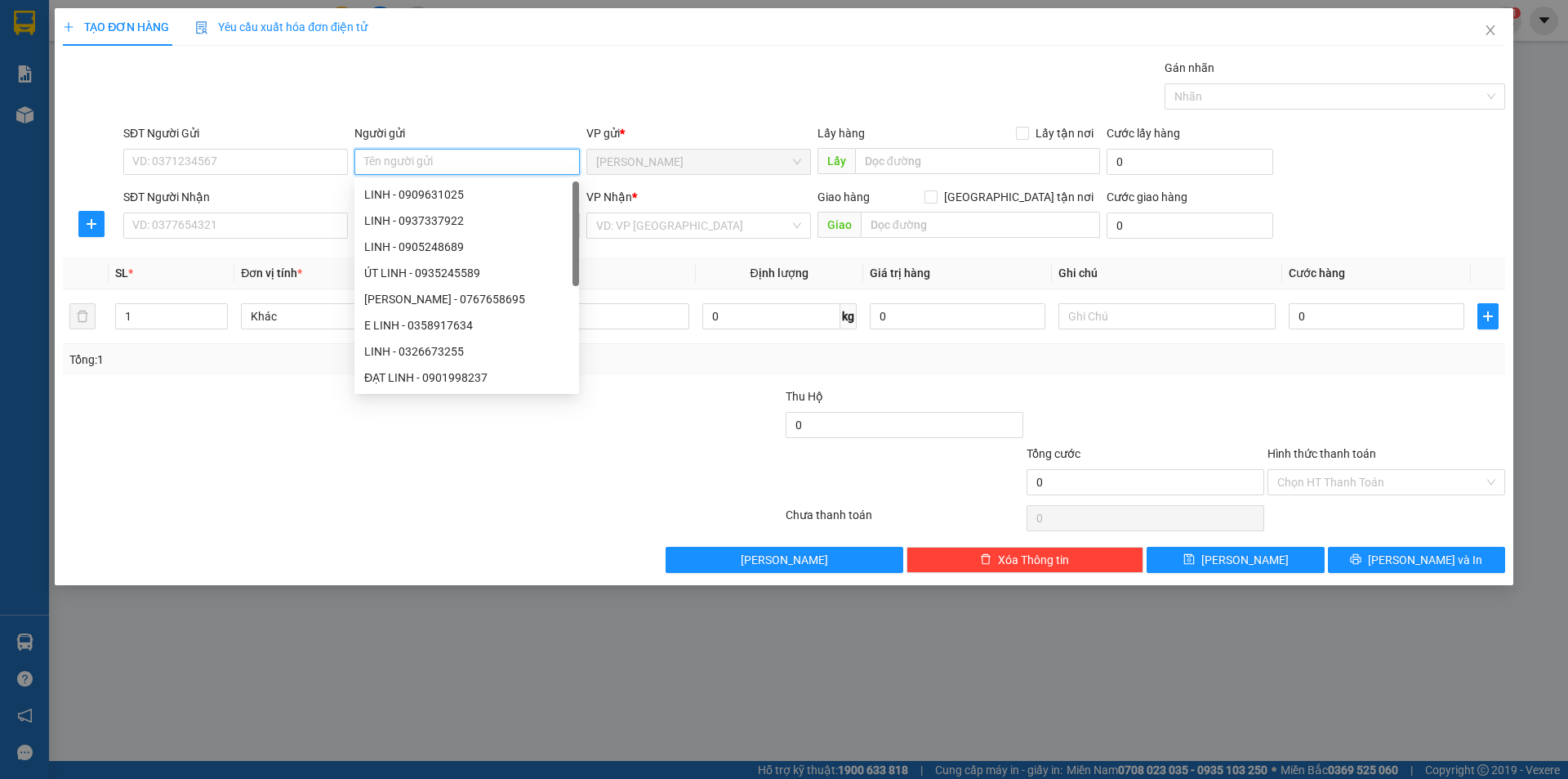
click at [457, 165] on input "Người gửi" at bounding box center [466, 162] width 225 height 26
click at [200, 352] on div "Tổng: 1" at bounding box center [338, 359] width 536 height 18
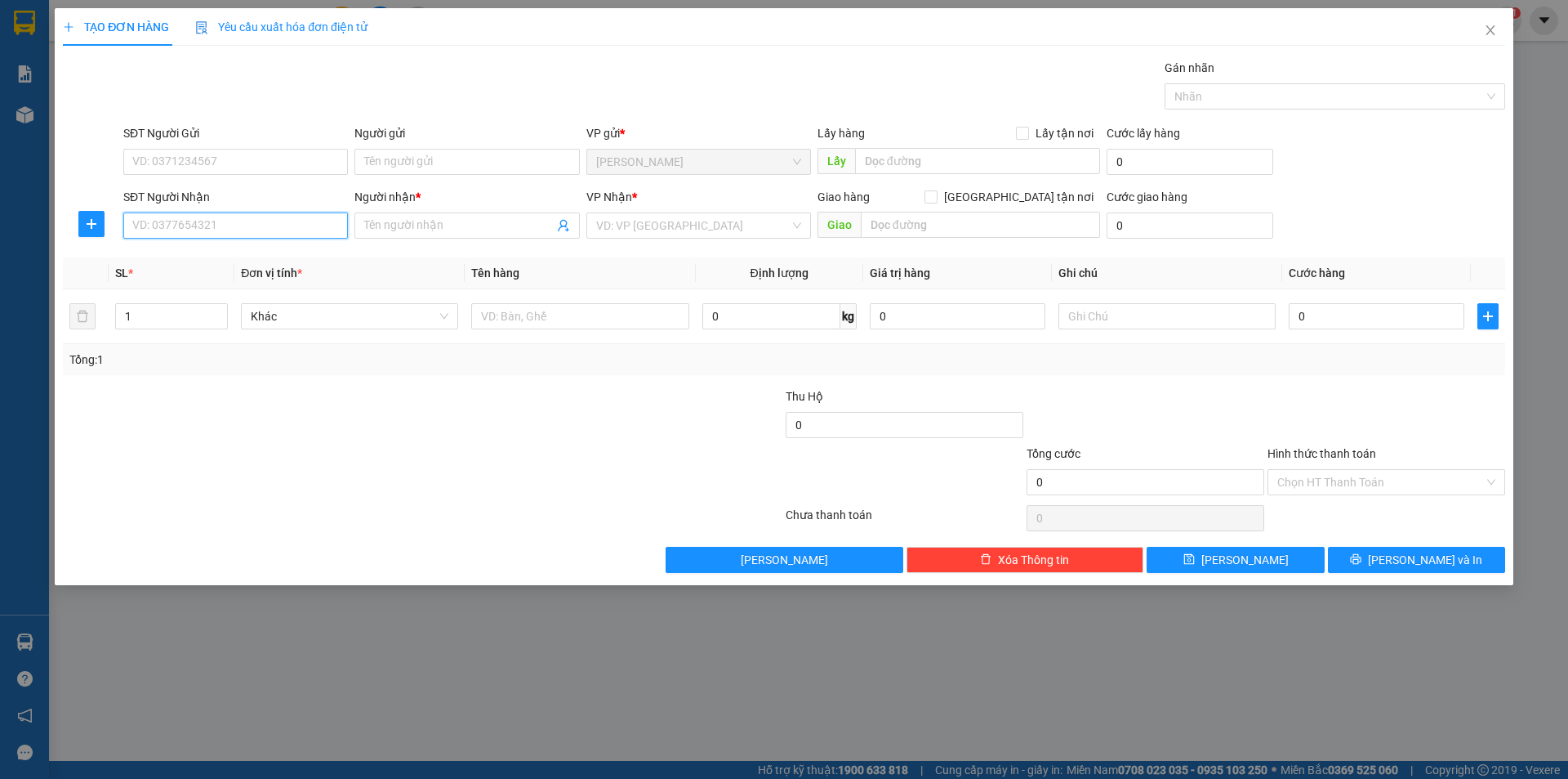
click at [262, 228] on input "SĐT Người Nhận" at bounding box center [235, 226] width 225 height 26
drag, startPoint x: 264, startPoint y: 275, endPoint x: 501, endPoint y: 332, distance: 243.8
click at [270, 276] on div "0966869540 - VƯƠNG" at bounding box center [235, 284] width 225 height 26
type input "0966869540"
type input "VƯƠNG"
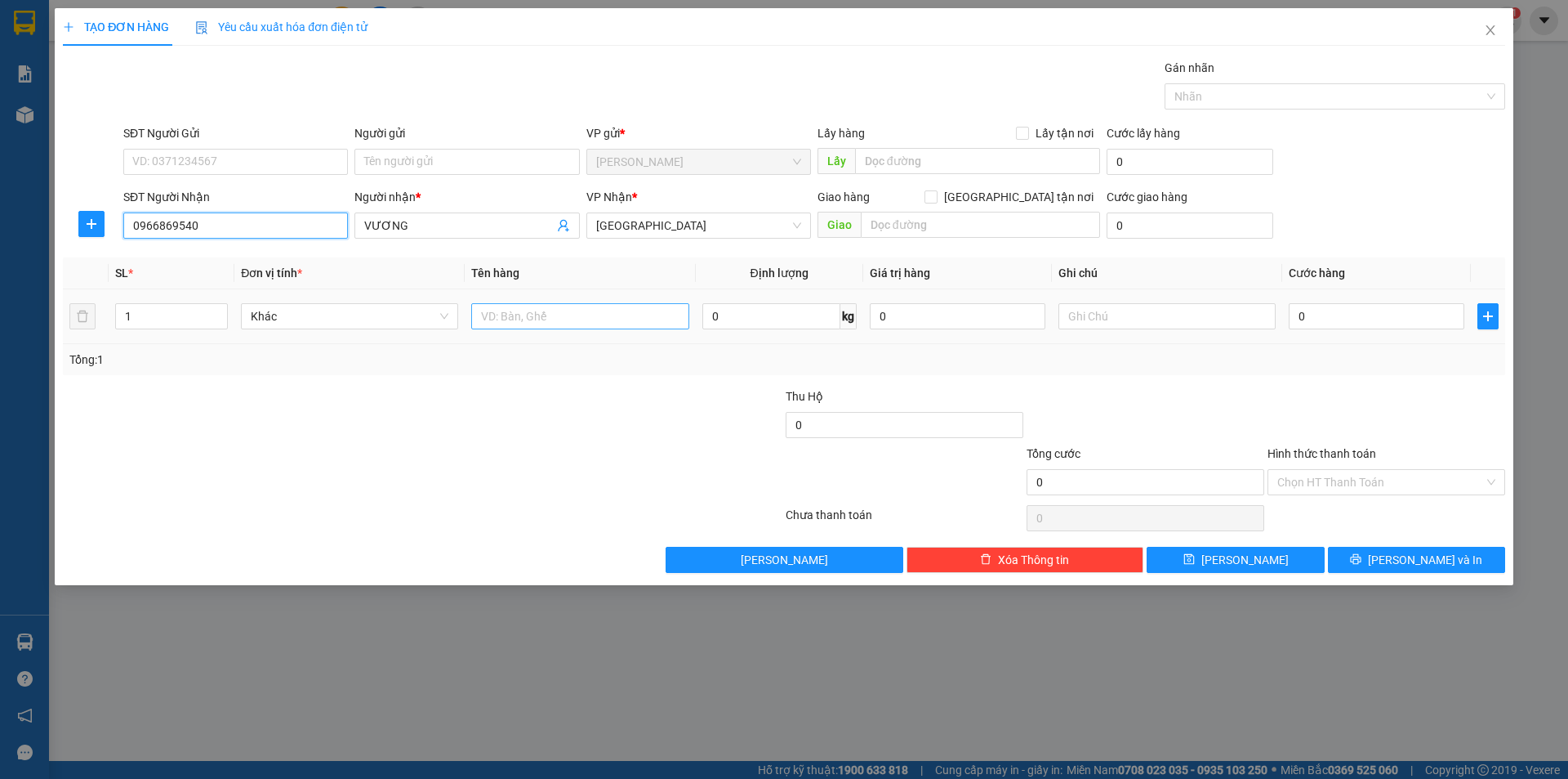
type input "0966869540"
click at [560, 306] on input "text" at bounding box center [580, 316] width 217 height 26
type input "T XỐP"
click at [1089, 330] on div at bounding box center [1167, 316] width 217 height 33
click at [1090, 324] on input "text" at bounding box center [1167, 316] width 217 height 26
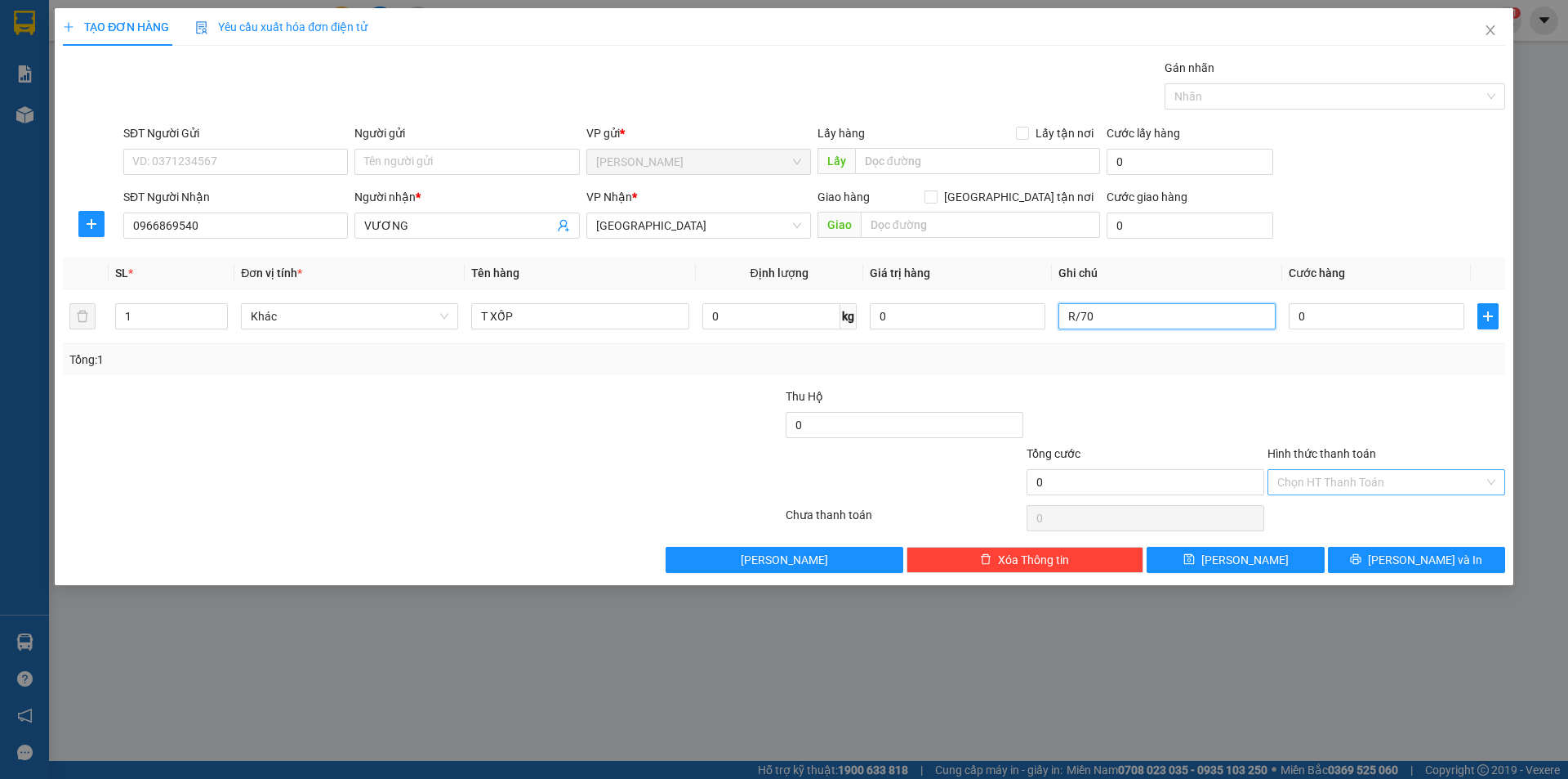
type input "R/70"
click at [1321, 486] on input "Hình thức thanh toán" at bounding box center [1381, 482] width 207 height 24
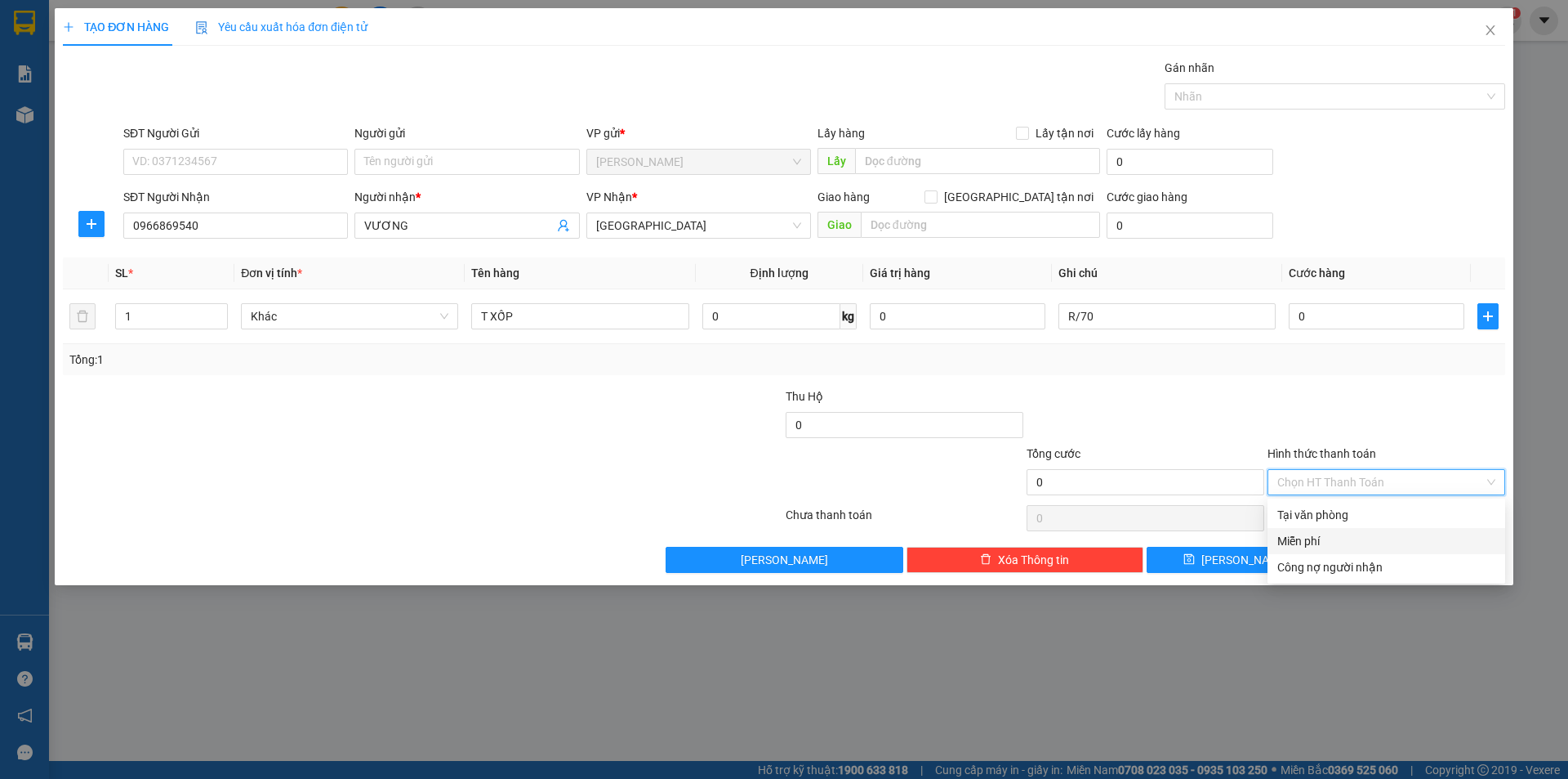
click at [1328, 533] on div "Miễn phí" at bounding box center [1386, 540] width 218 height 18
click at [1347, 557] on button "[PERSON_NAME] và In" at bounding box center [1417, 559] width 177 height 26
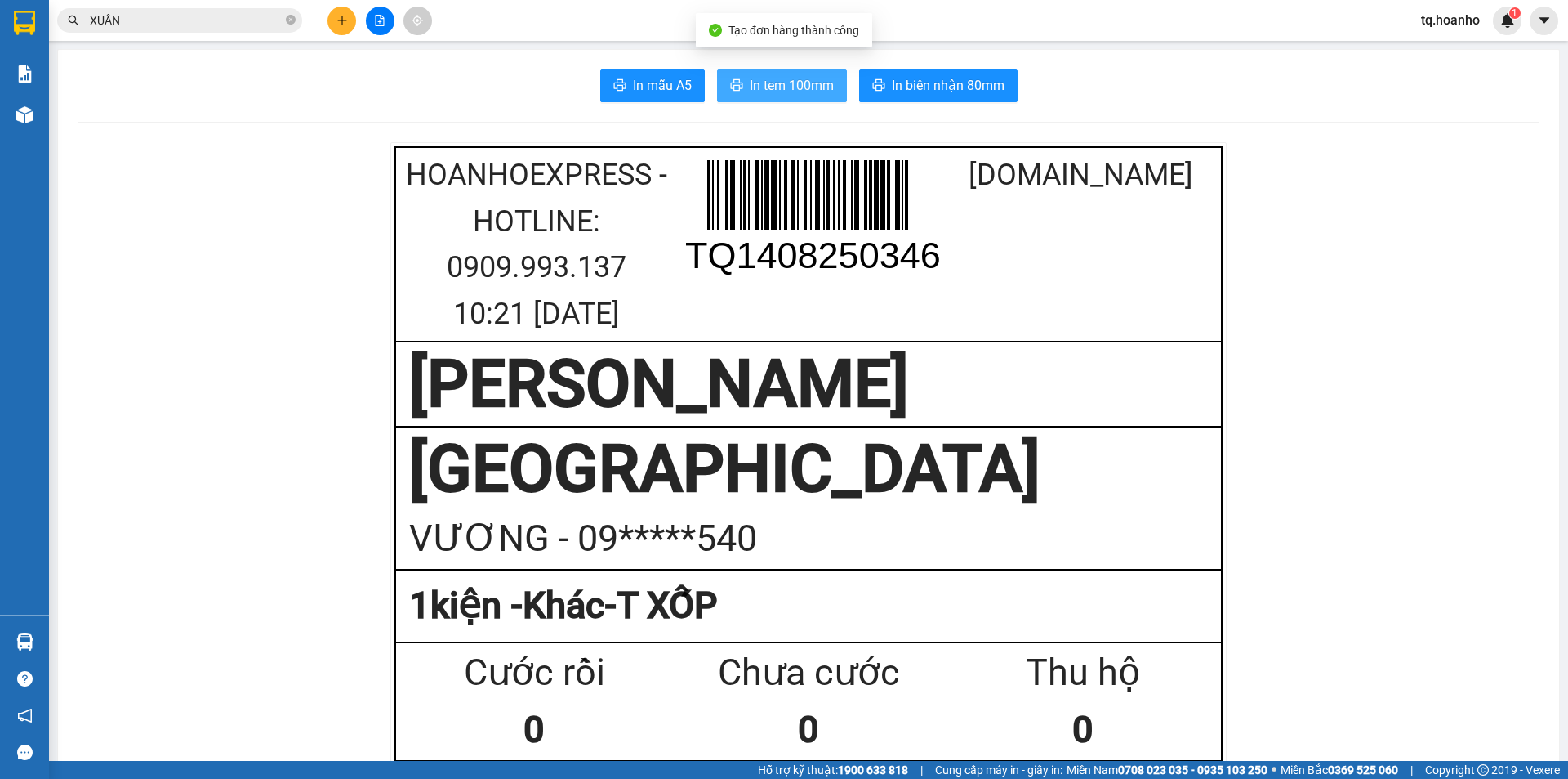
click at [784, 93] on span "In tem 100mm" at bounding box center [792, 85] width 84 height 21
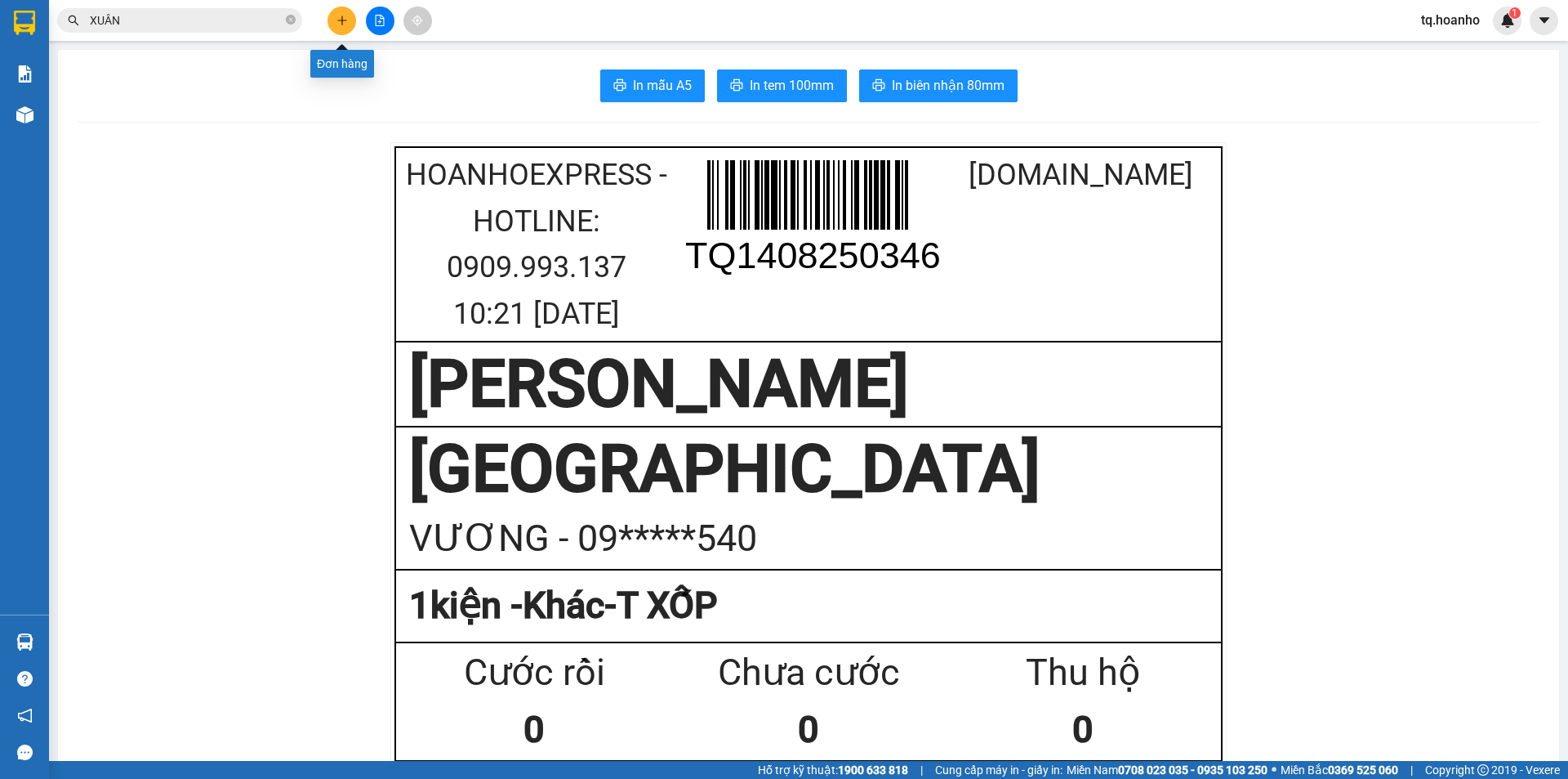
click at [333, 14] on button at bounding box center [341, 21] width 28 height 28
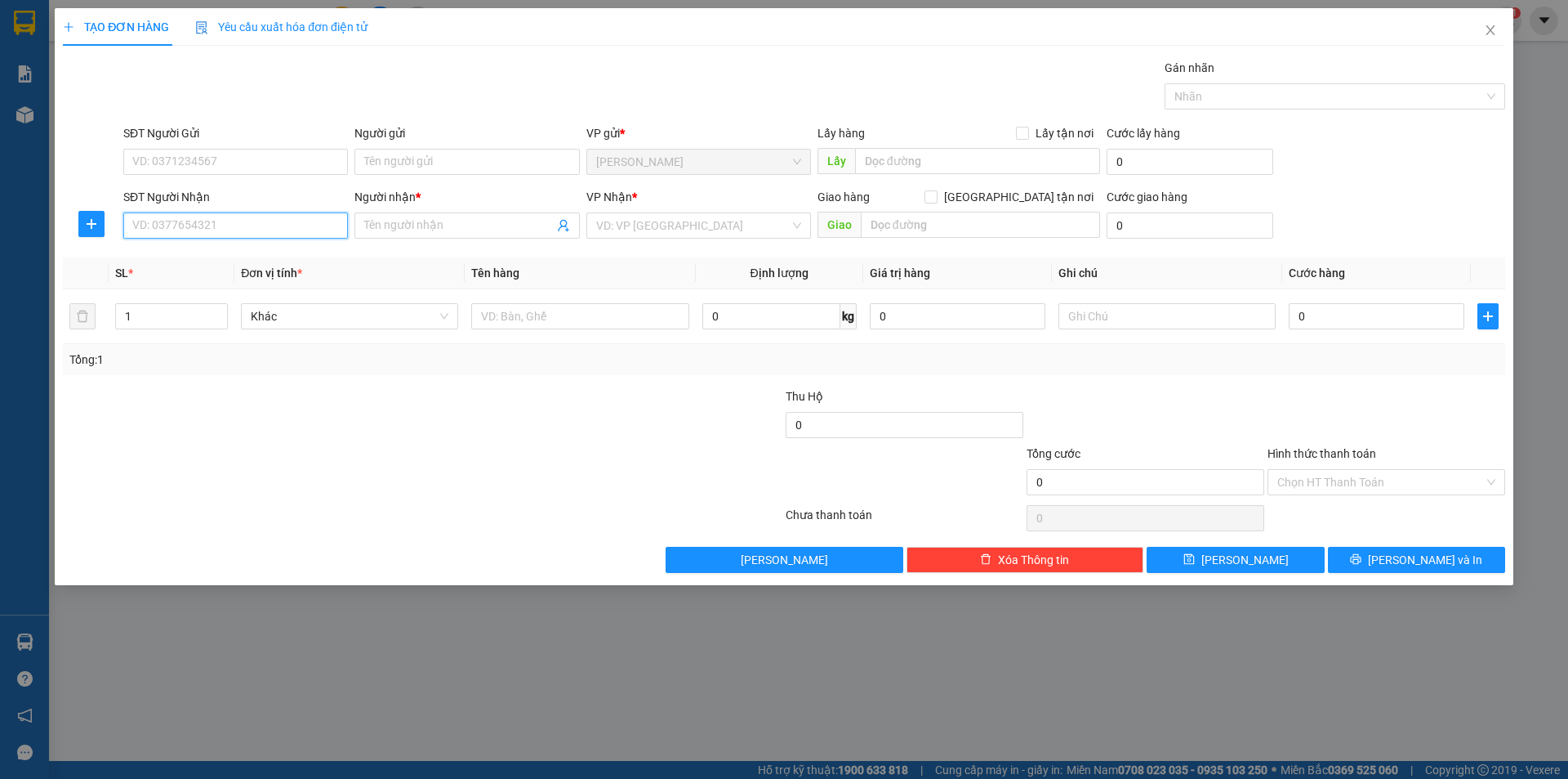
click at [281, 227] on input "SĐT Người Nhận" at bounding box center [235, 226] width 225 height 26
click at [276, 265] on div "0384097131 - THỊNH" at bounding box center [236, 258] width 205 height 18
type input "0384097131"
type input "THỊNH"
type input "0384097131"
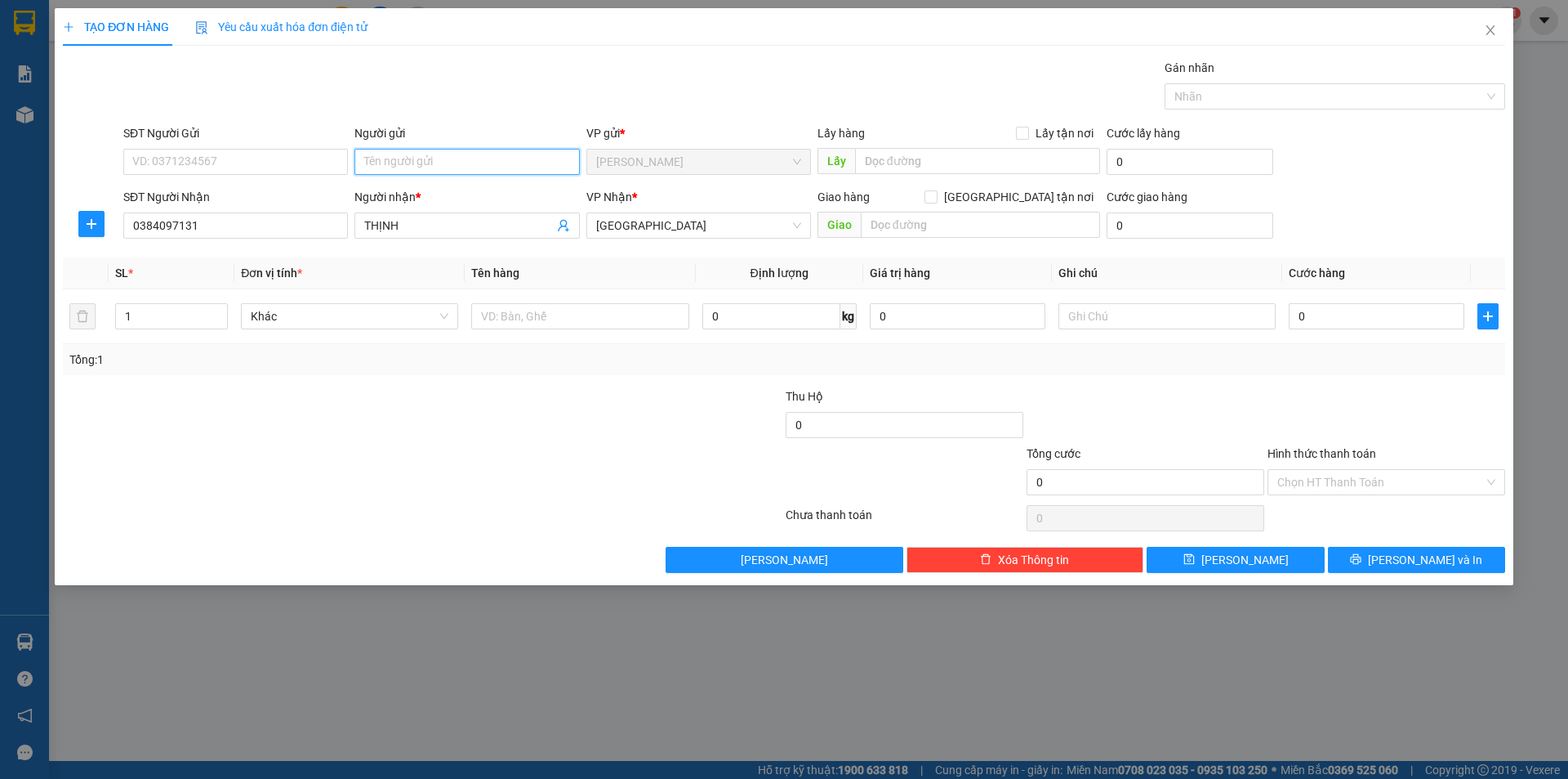
click at [389, 173] on input "Người gửi" at bounding box center [466, 162] width 225 height 26
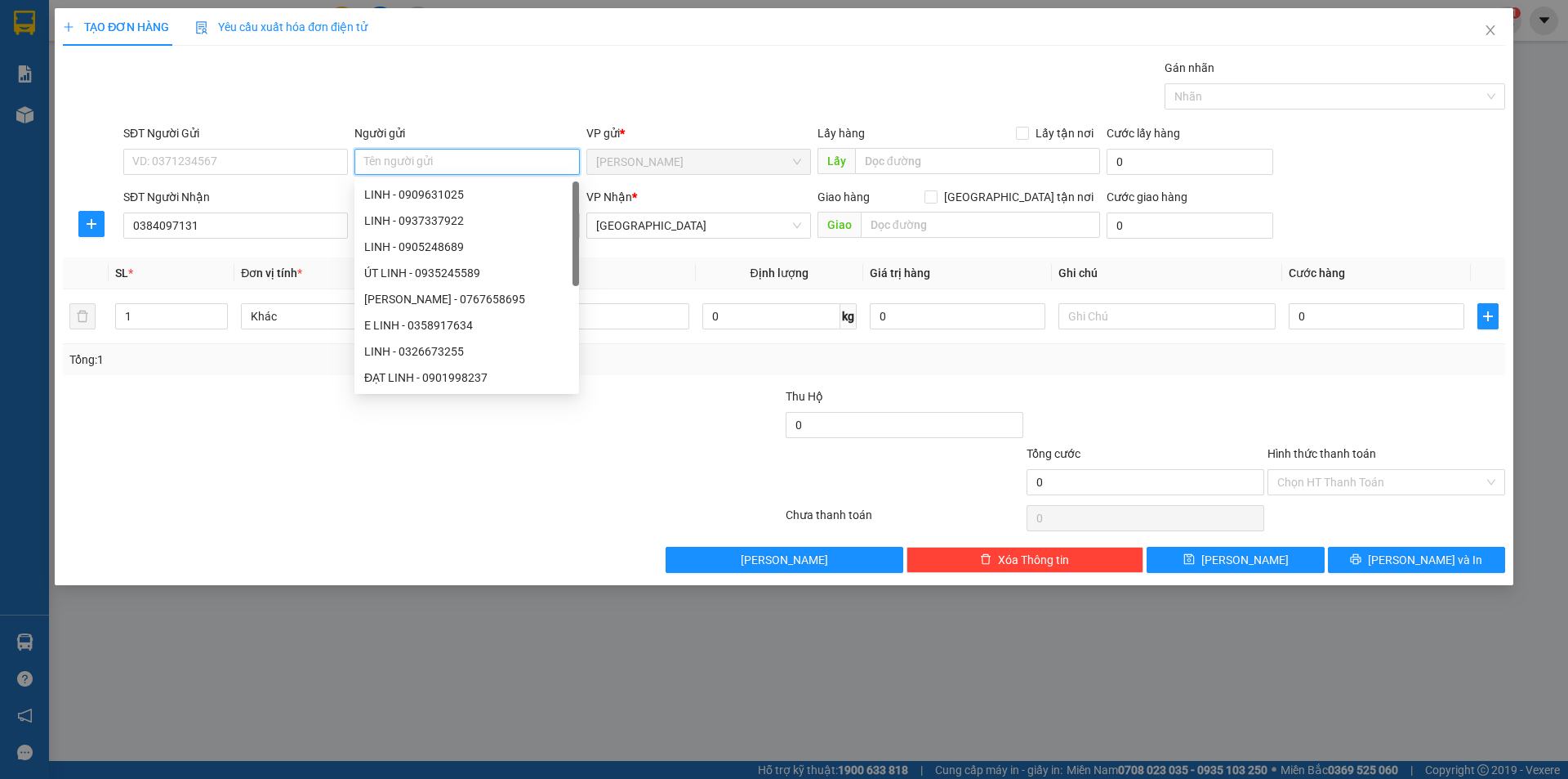
type input "D"
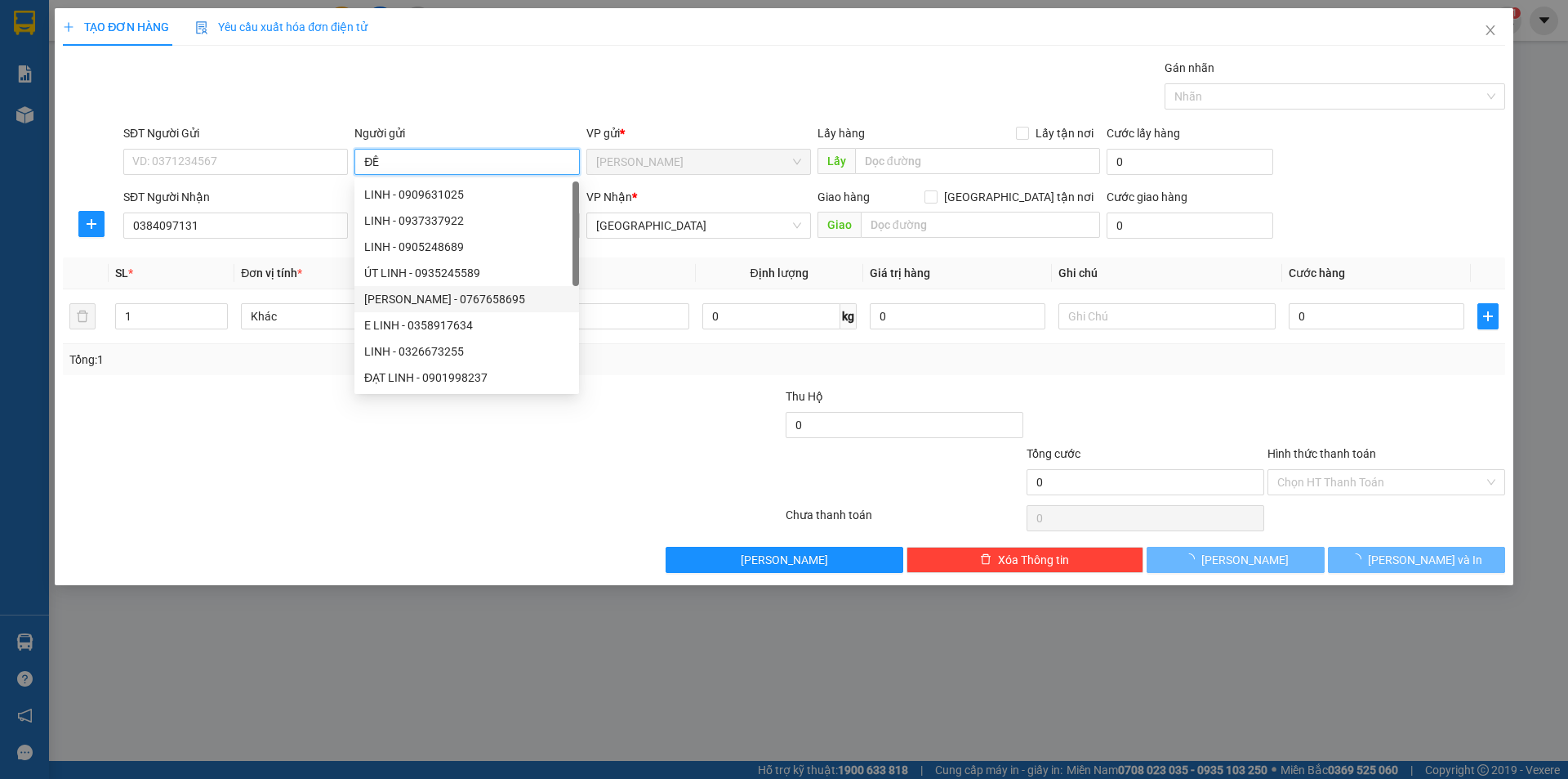
type input "ĐỀ"
drag, startPoint x: 246, startPoint y: 458, endPoint x: 239, endPoint y: 449, distance: 11.4
click at [239, 450] on div at bounding box center [302, 473] width 482 height 57
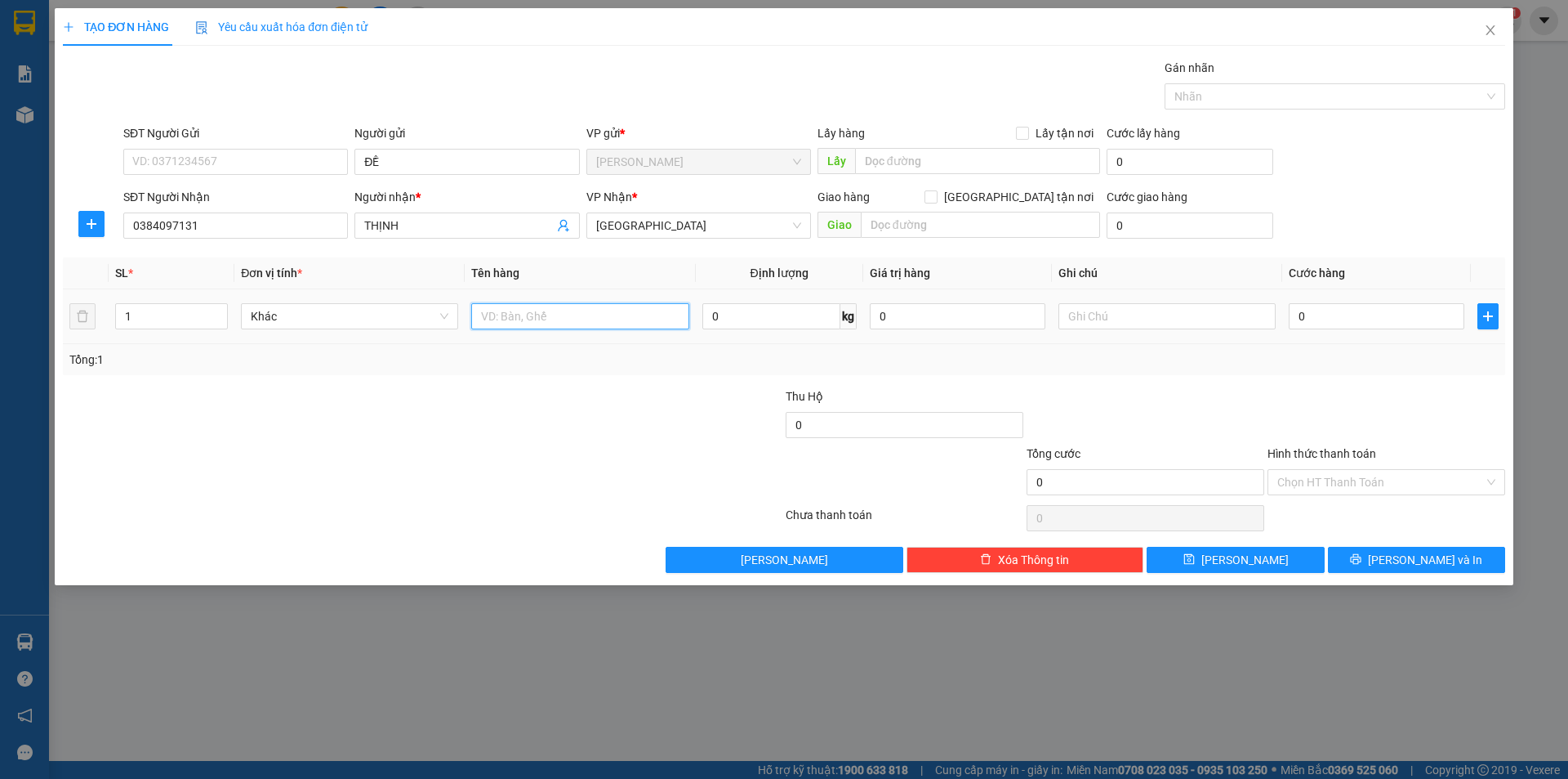
click at [571, 321] on input "text" at bounding box center [580, 316] width 217 height 26
type input "HS"
click at [1070, 321] on input "text" at bounding box center [1167, 316] width 217 height 26
click at [1330, 472] on input "Hình thức thanh toán" at bounding box center [1381, 482] width 207 height 24
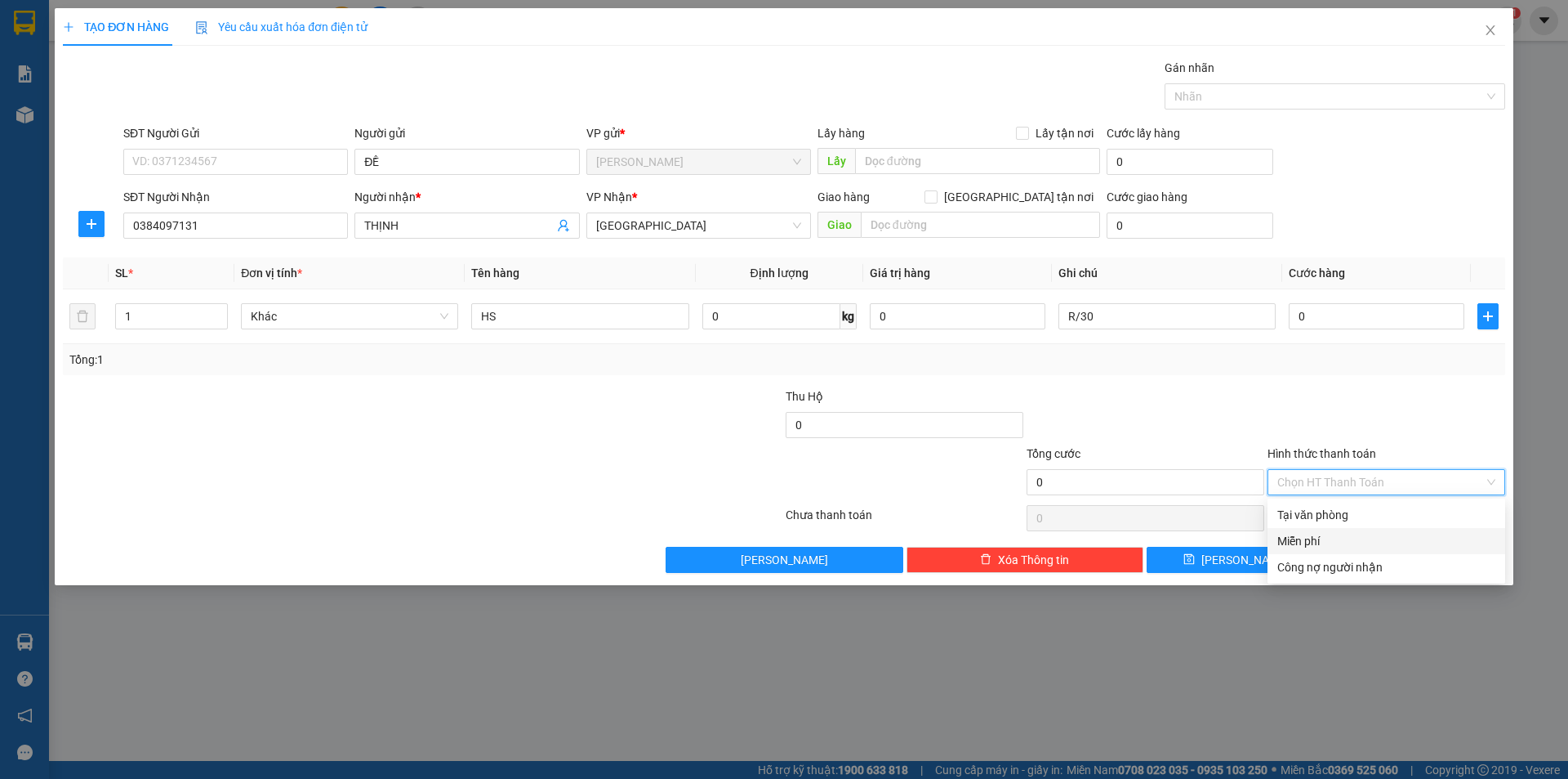
click at [1337, 543] on div "Miễn phí" at bounding box center [1386, 540] width 218 height 18
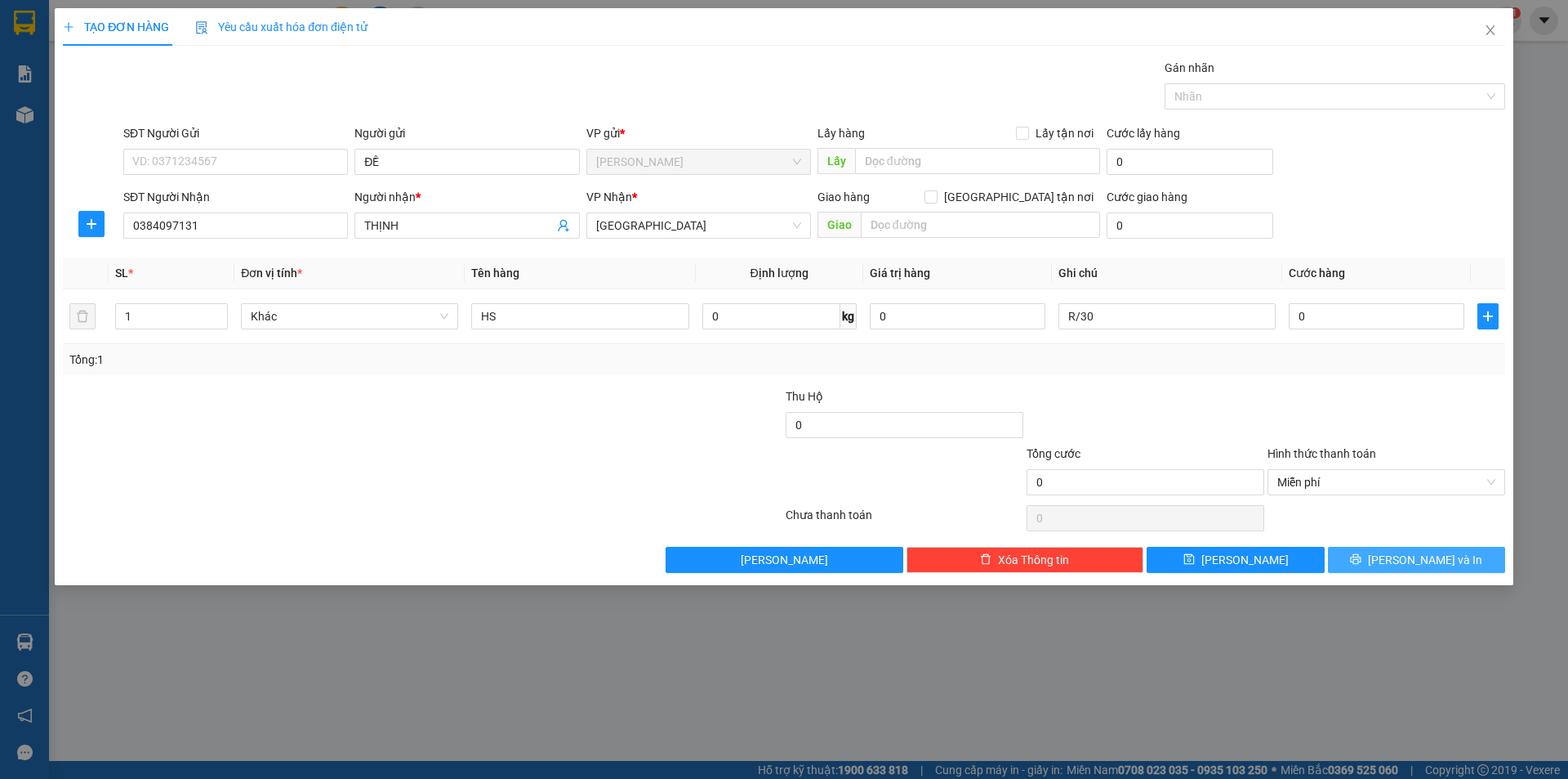
click at [1363, 556] on button "[PERSON_NAME] và In" at bounding box center [1417, 559] width 177 height 26
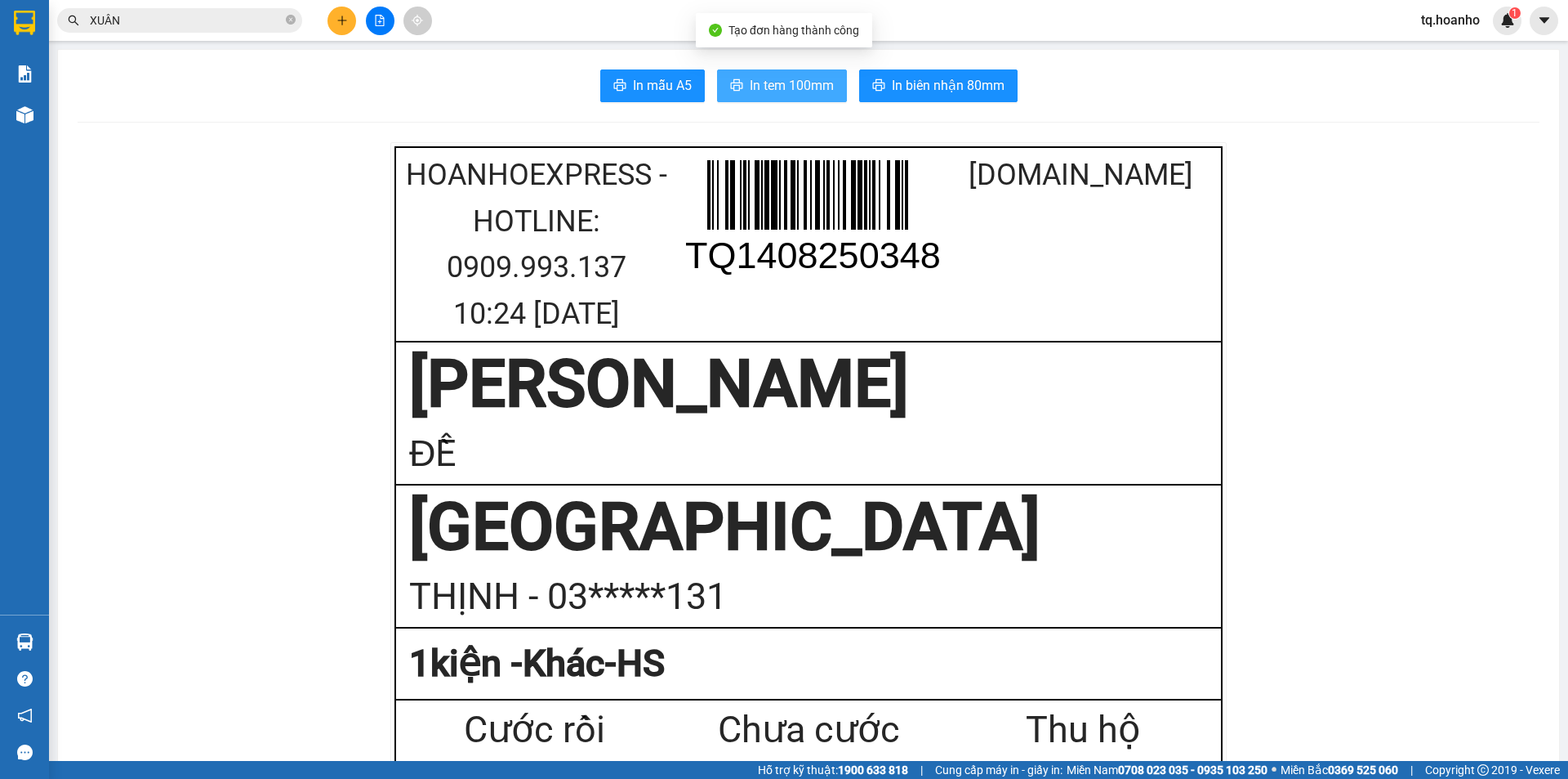
click at [737, 75] on button "In tem 100mm" at bounding box center [781, 86] width 130 height 33
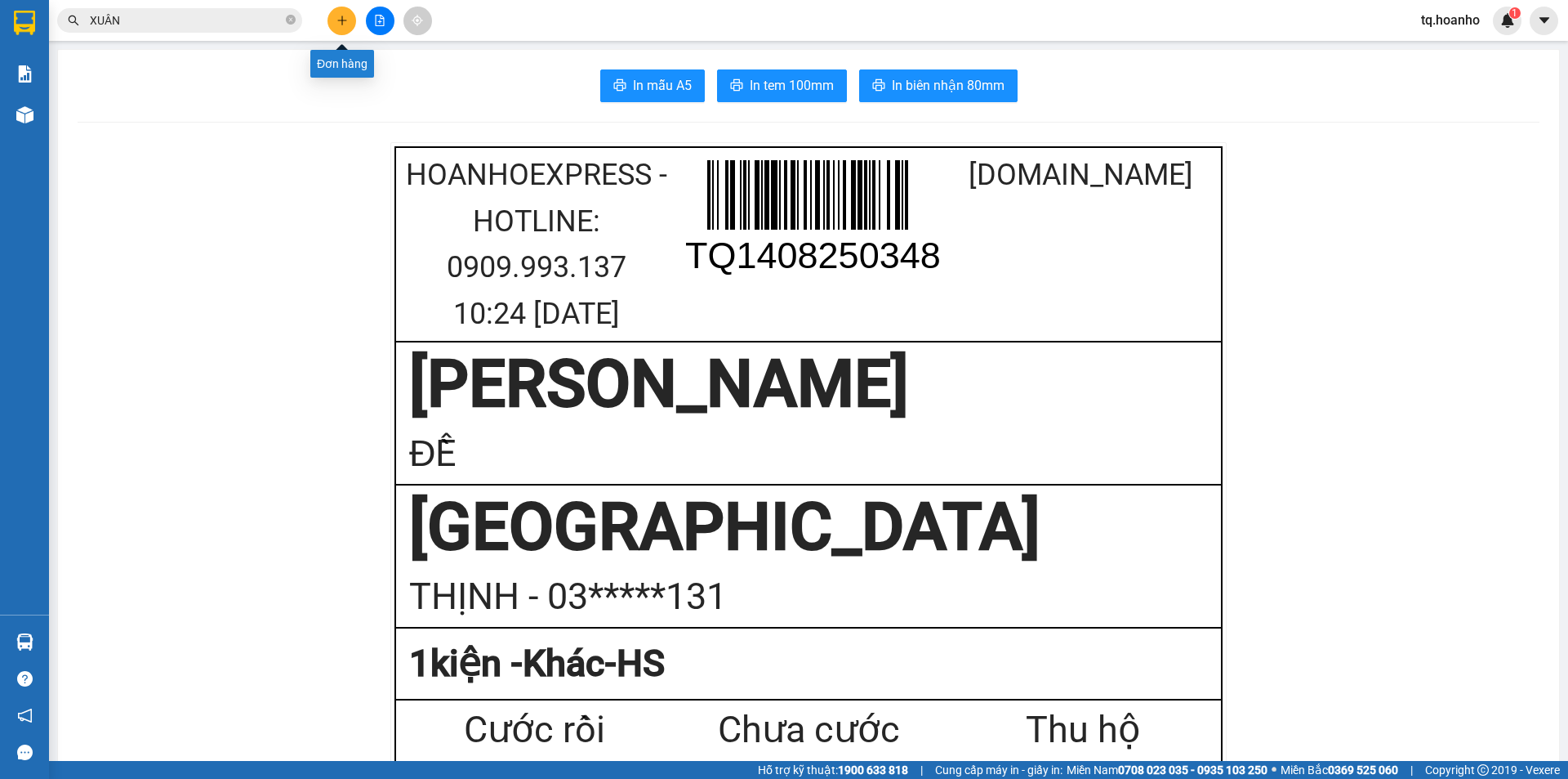
click at [337, 18] on icon "plus" at bounding box center [342, 20] width 11 height 11
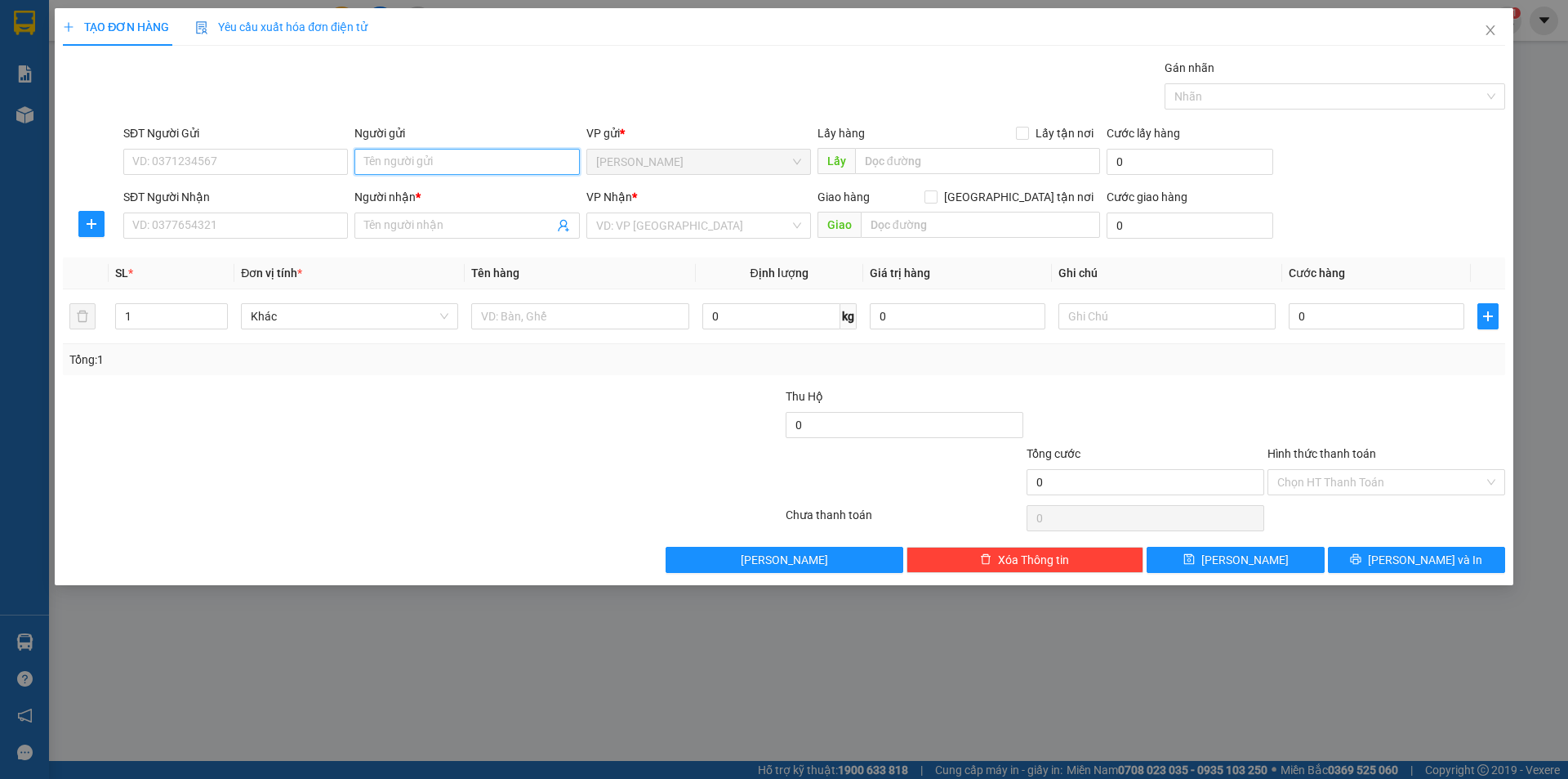
click at [488, 158] on input "Người gửi" at bounding box center [466, 162] width 225 height 26
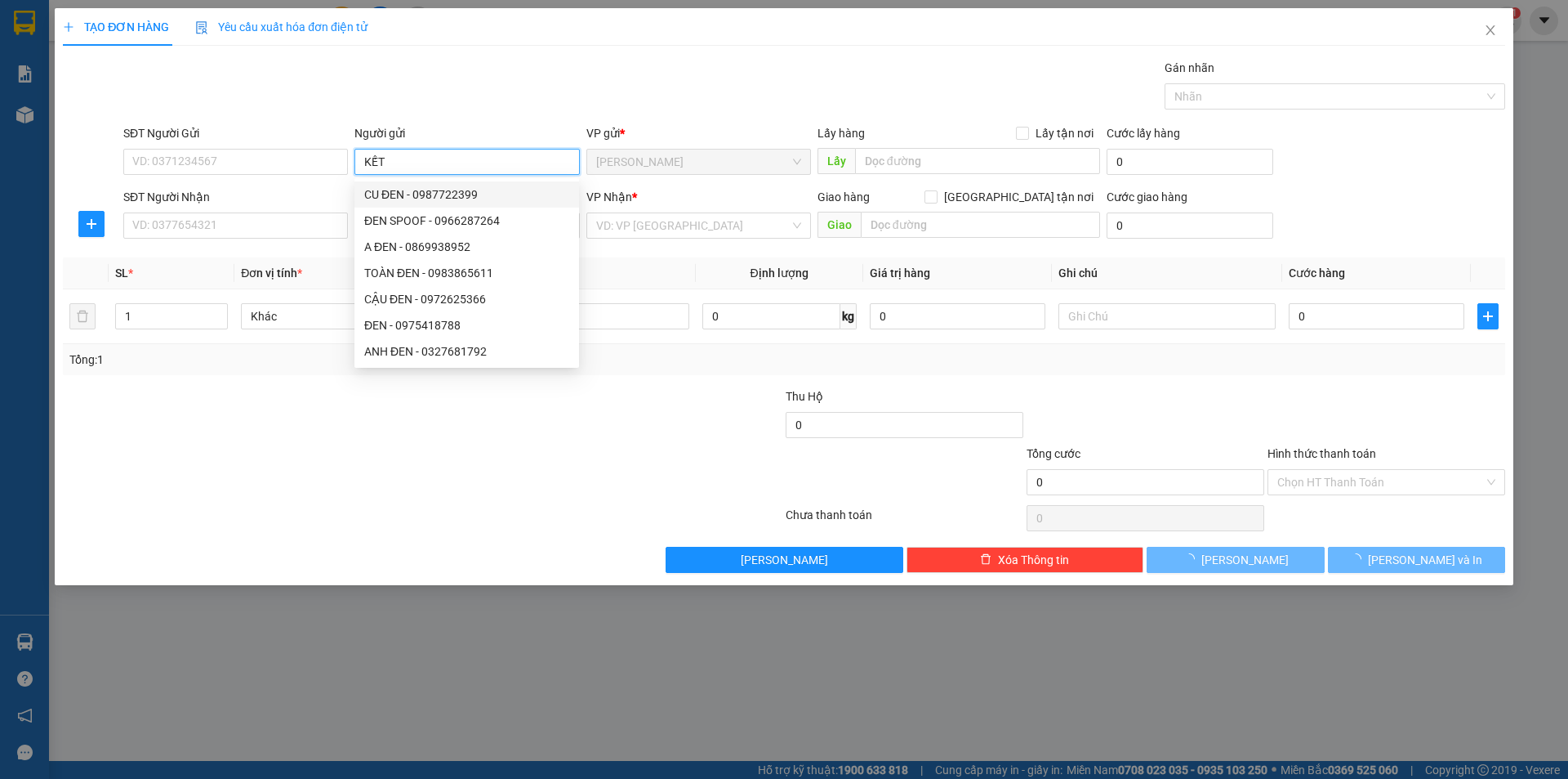
type input "KẾT"
click at [433, 414] on div at bounding box center [302, 415] width 482 height 57
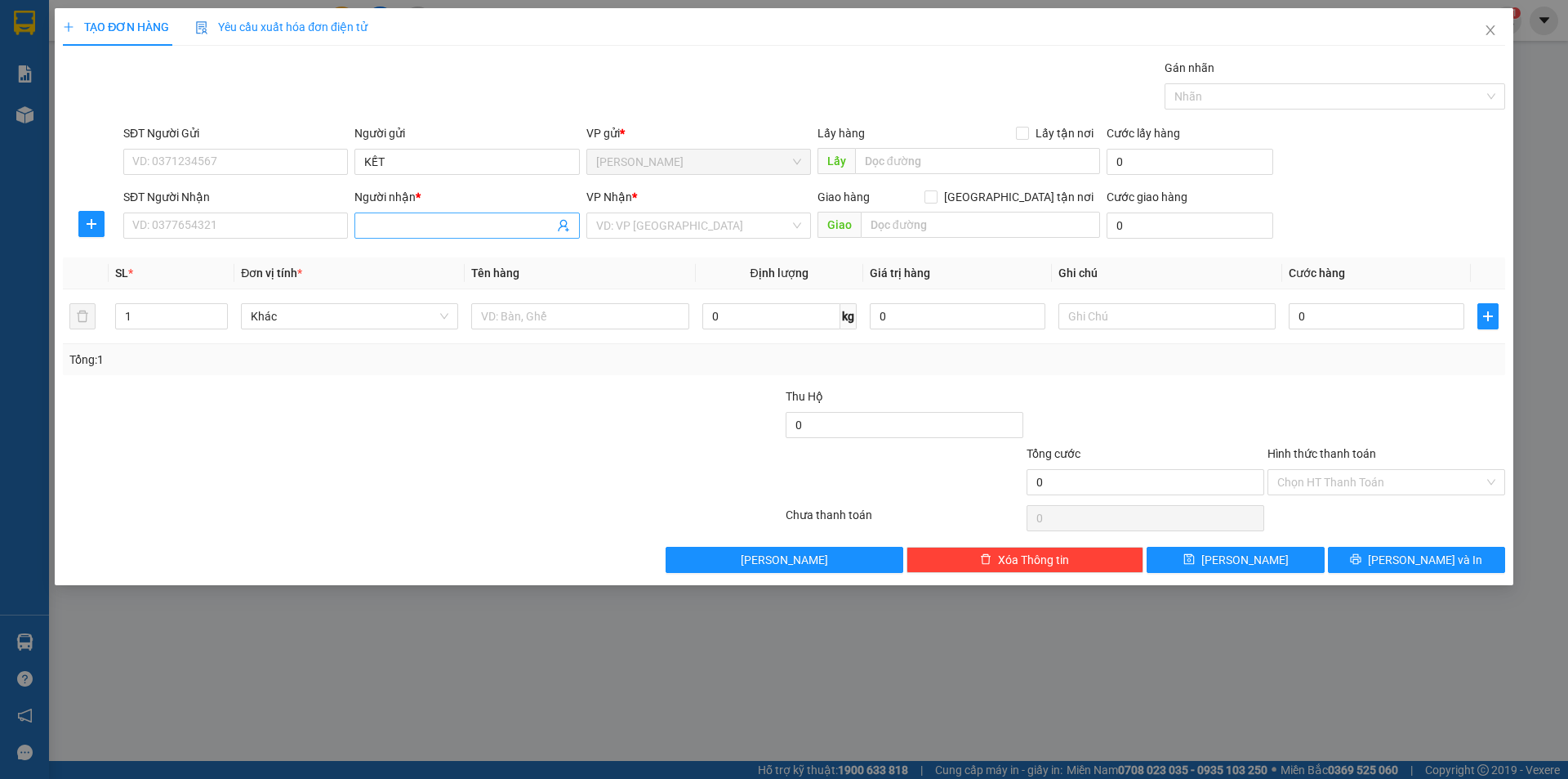
click at [354, 229] on div "Người nhận * Tên người nhận" at bounding box center [467, 216] width 231 height 57
click at [356, 229] on span at bounding box center [466, 226] width 225 height 26
click at [503, 222] on input "CHỊ" at bounding box center [458, 225] width 189 height 18
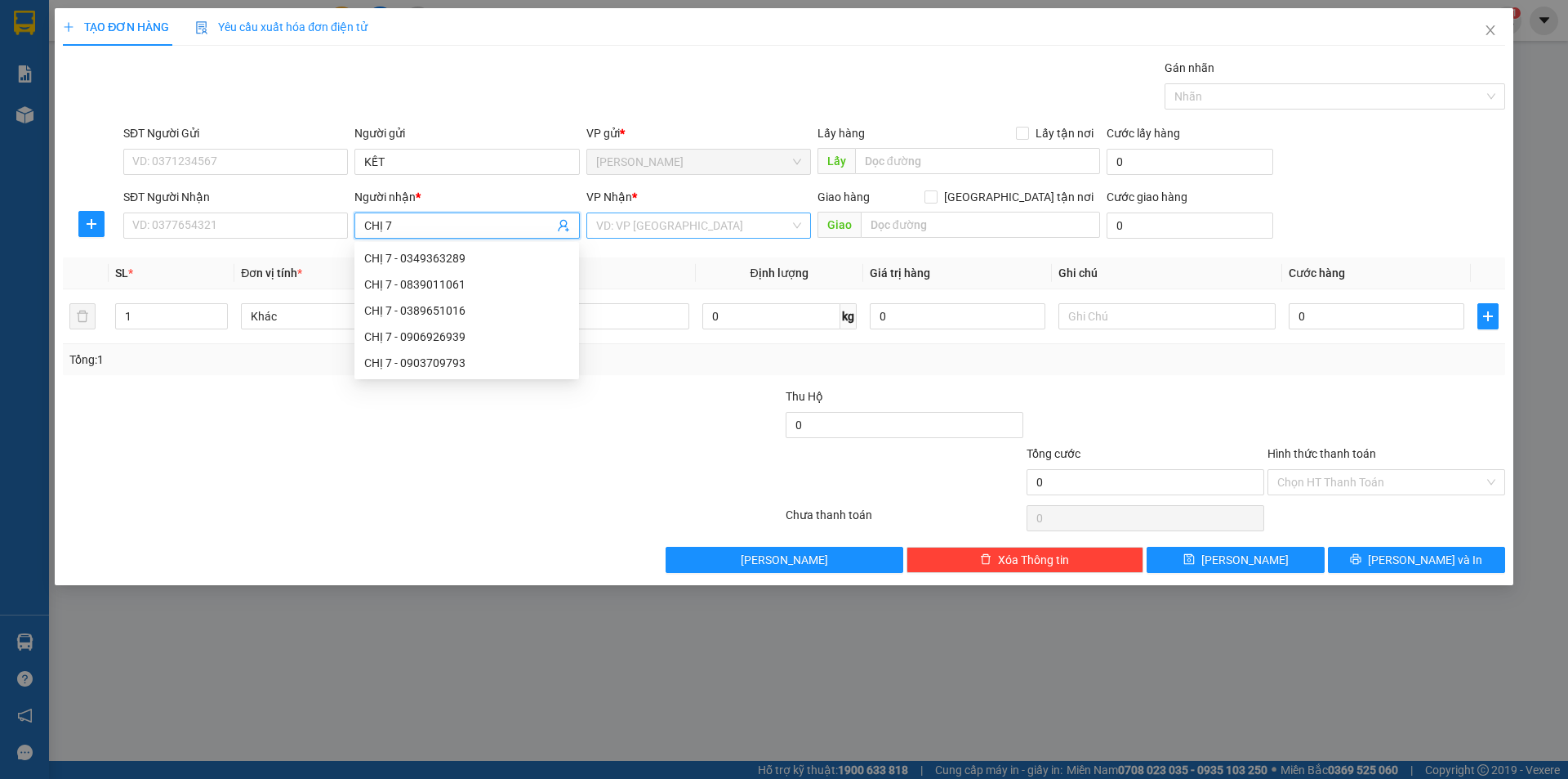
type input "CHỊ 7"
drag, startPoint x: 768, startPoint y: 224, endPoint x: 694, endPoint y: 321, distance: 122.0
click at [767, 224] on input "search" at bounding box center [693, 225] width 194 height 24
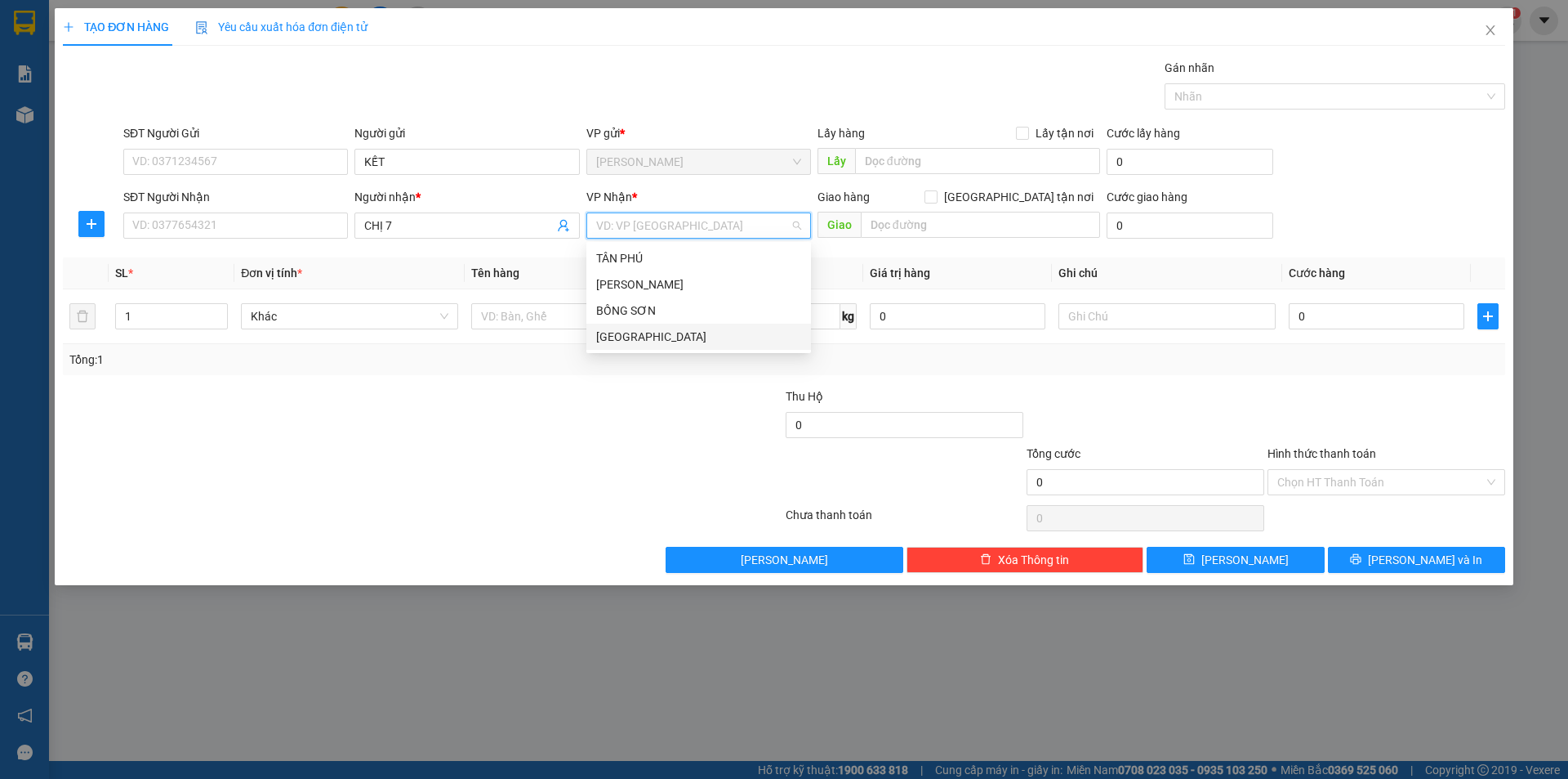
click at [671, 327] on div "[GEOGRAPHIC_DATA]" at bounding box center [699, 336] width 205 height 18
type input "T"
drag, startPoint x: 588, startPoint y: 345, endPoint x: 588, endPoint y: 323, distance: 22.0
click at [588, 345] on div "Tổng: 1" at bounding box center [784, 359] width 1442 height 31
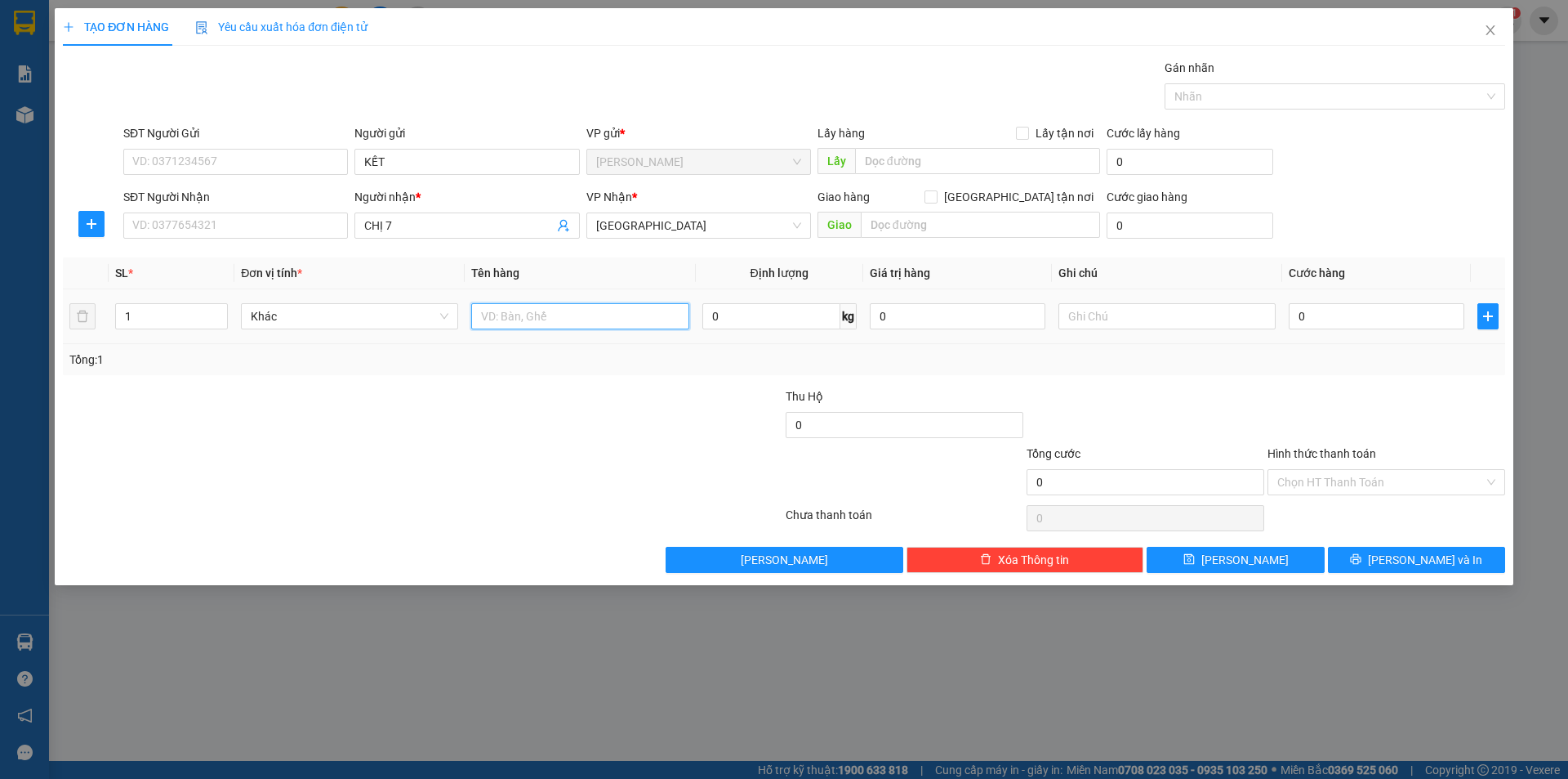
click at [588, 322] on input "text" at bounding box center [580, 316] width 217 height 26
type input "T"
click at [1125, 309] on input "text" at bounding box center [1167, 316] width 217 height 26
type input "R/60"
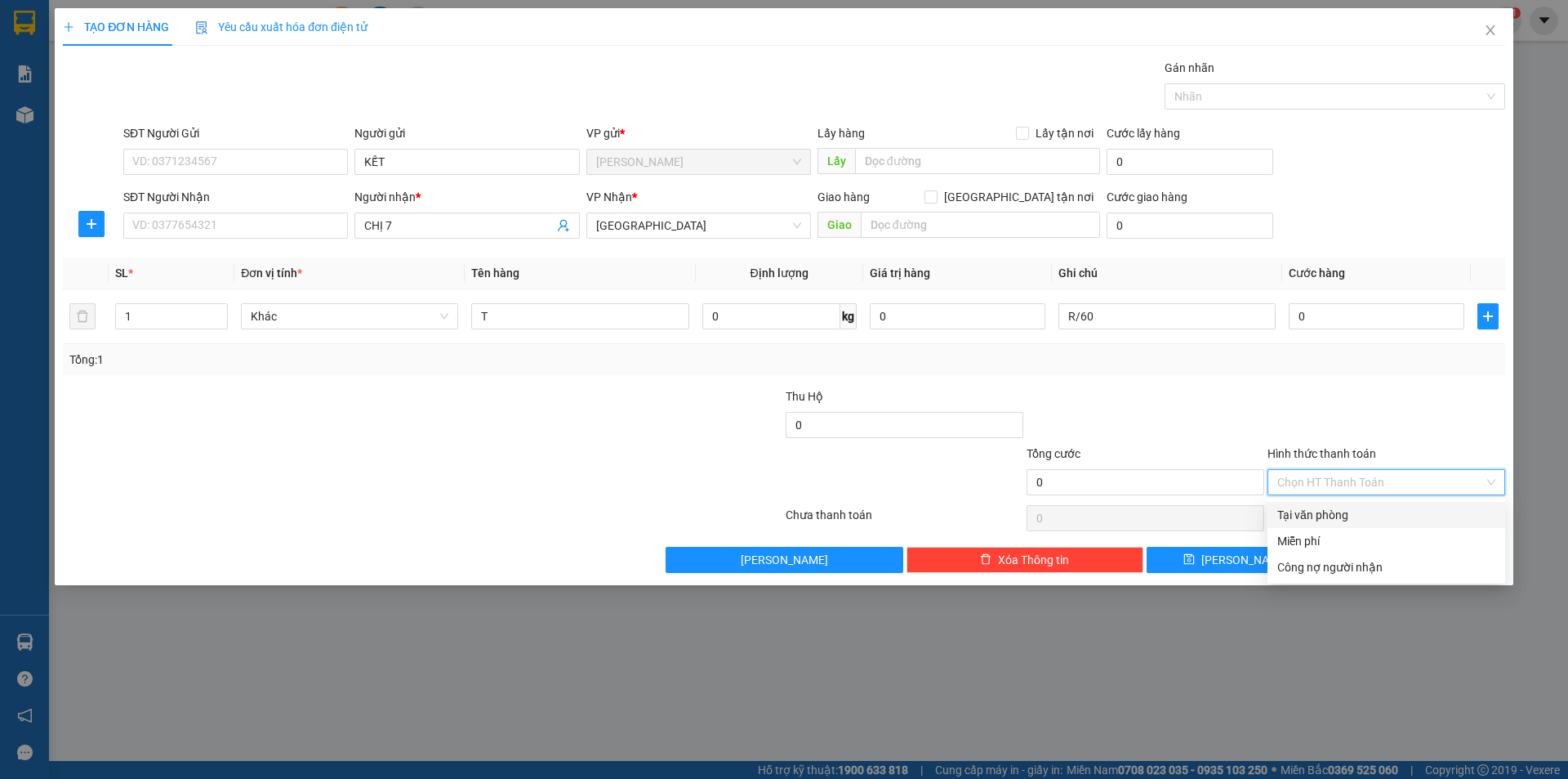
drag, startPoint x: 1298, startPoint y: 470, endPoint x: 1320, endPoint y: 511, distance: 46.5
click at [1300, 470] on input "Hình thức thanh toán" at bounding box center [1381, 482] width 207 height 24
drag, startPoint x: 1327, startPoint y: 533, endPoint x: 1376, endPoint y: 564, distance: 58.0
click at [1328, 535] on div "Miễn phí" at bounding box center [1386, 540] width 218 height 18
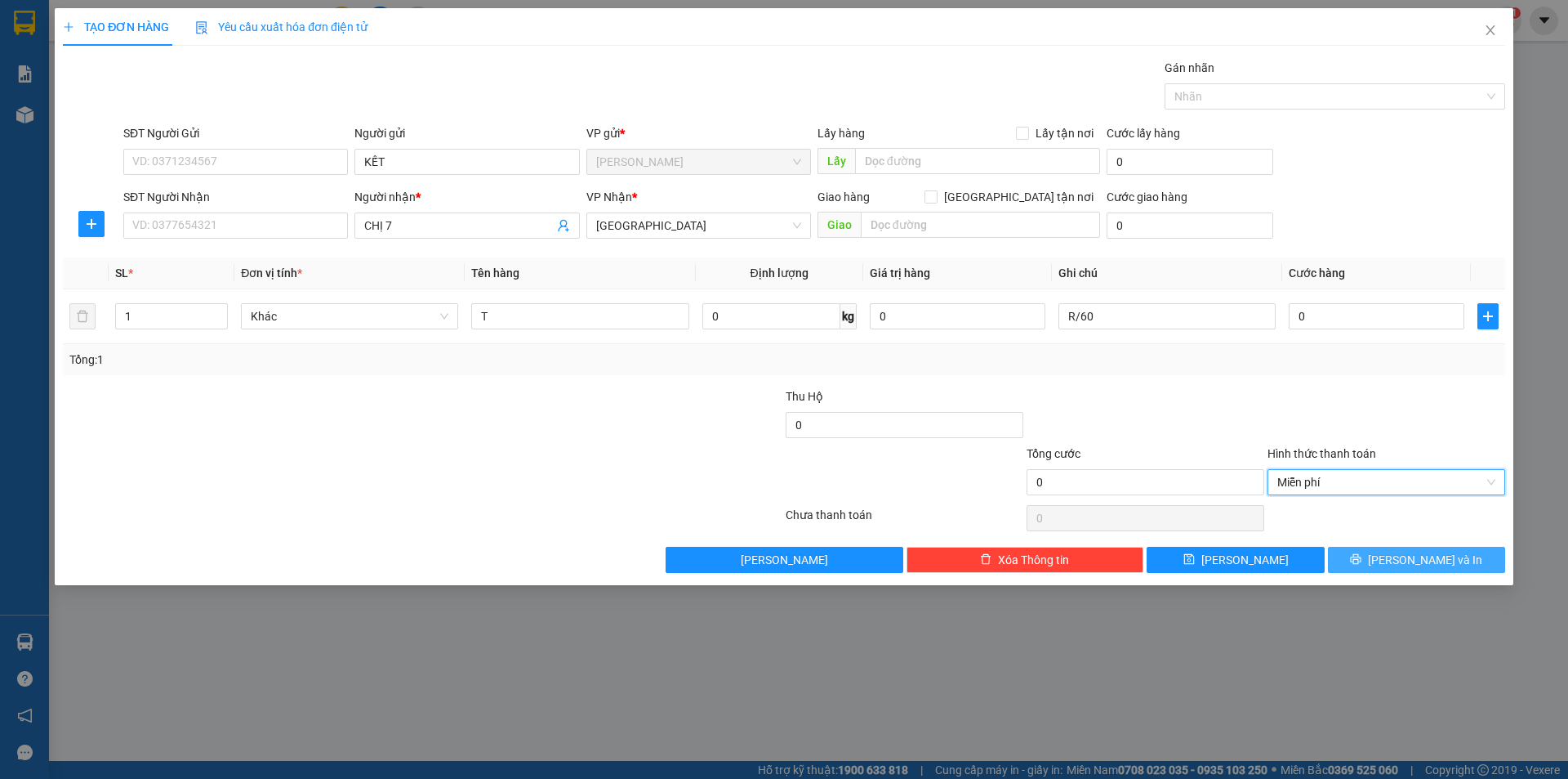
click at [1377, 564] on button "[PERSON_NAME] và In" at bounding box center [1417, 559] width 177 height 26
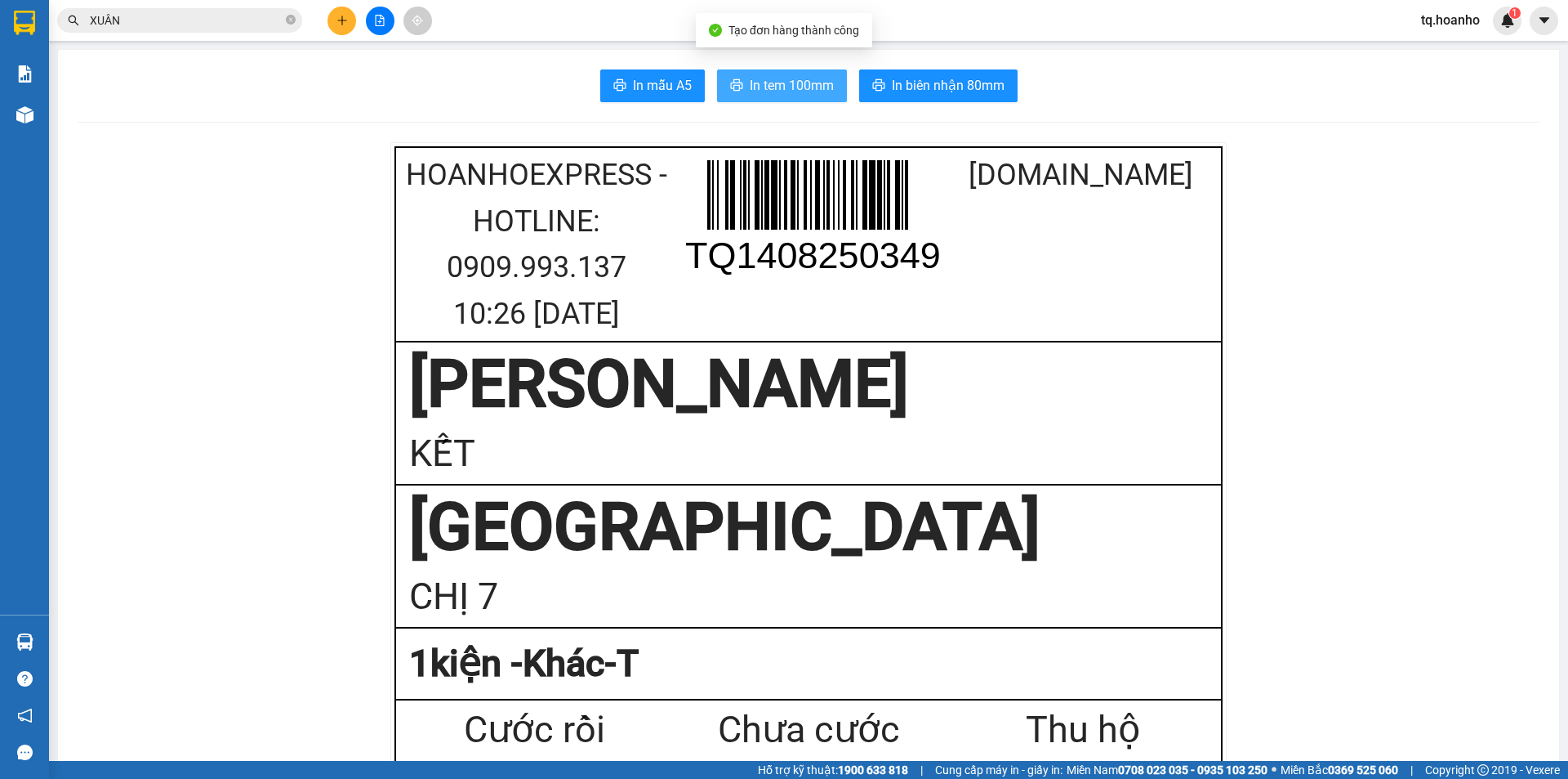
click at [800, 87] on span "In tem 100mm" at bounding box center [792, 85] width 84 height 21
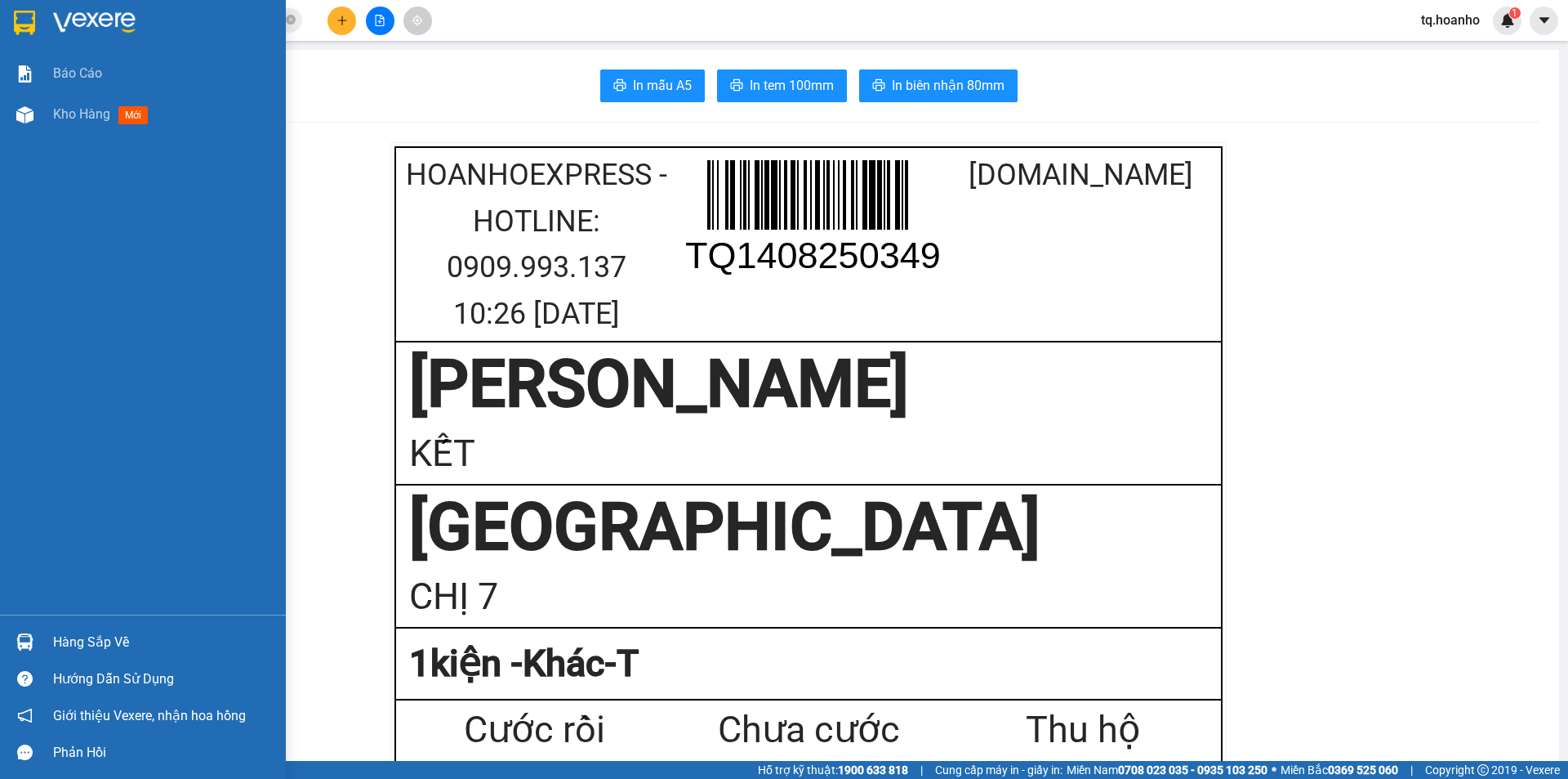
drag, startPoint x: 0, startPoint y: 572, endPoint x: 8, endPoint y: 577, distance: 9.4
click at [8, 577] on div "Báo cáo Kho hàng mới" at bounding box center [143, 333] width 286 height 561
